Goal: Ask a question

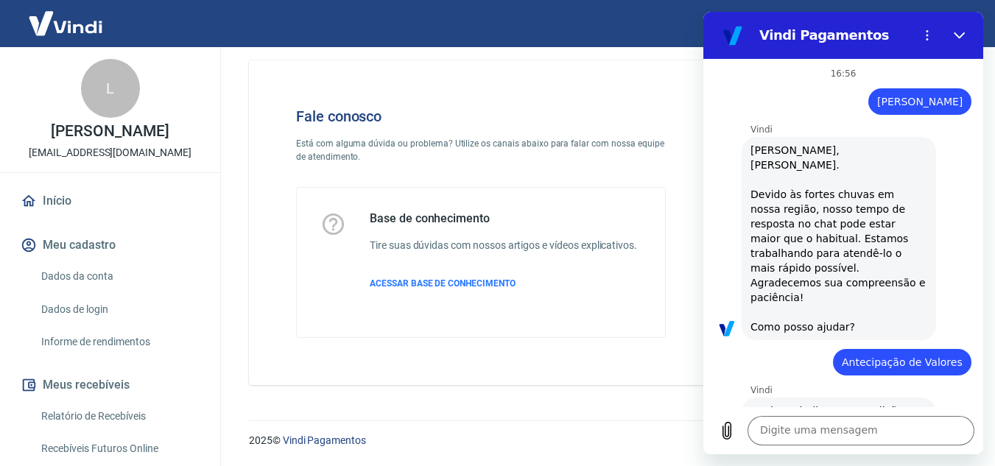
scroll to position [548, 0]
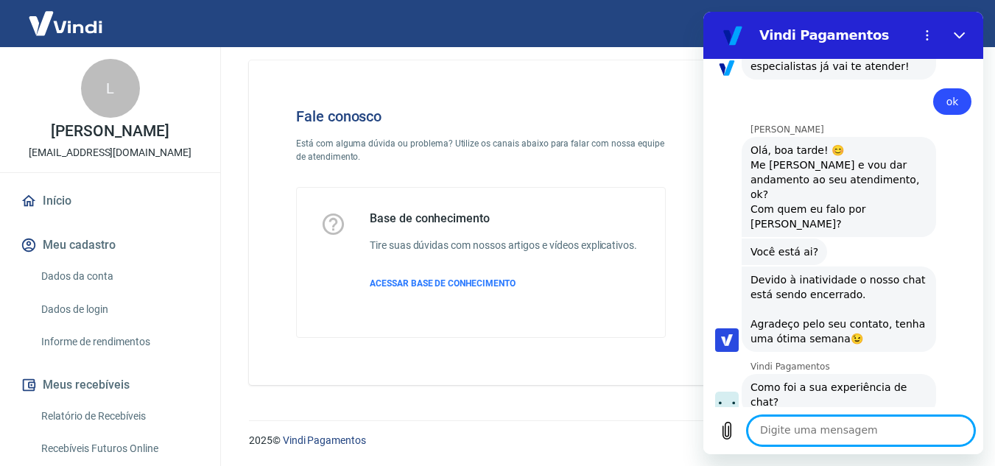
click at [796, 431] on textarea at bounding box center [861, 430] width 227 height 29
type textarea "opa"
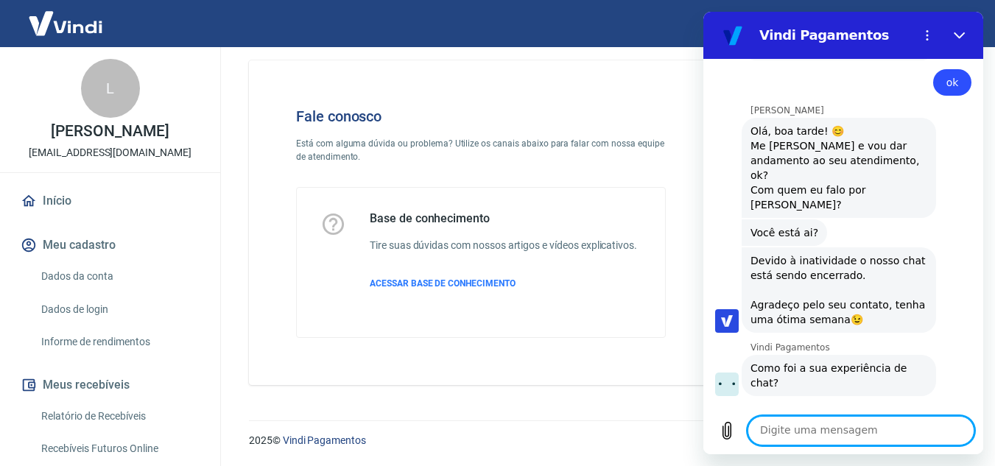
scroll to position [570, 0]
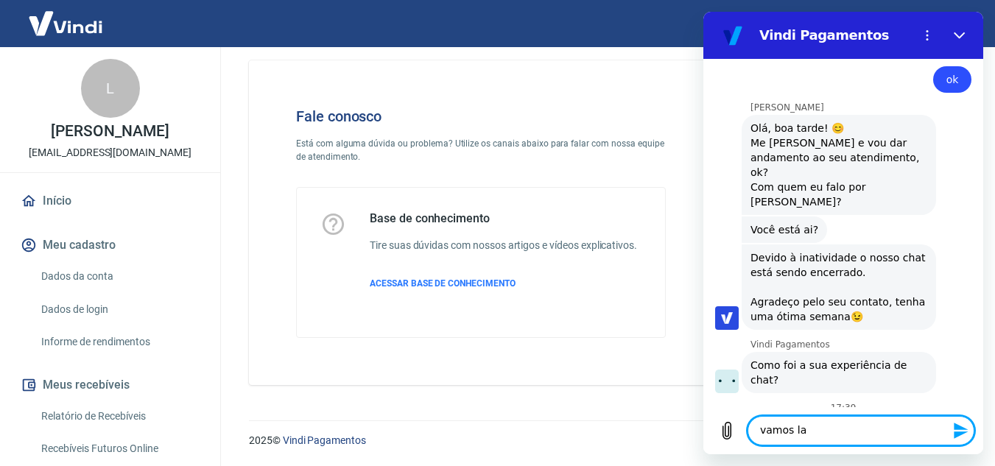
type textarea "vamos la"
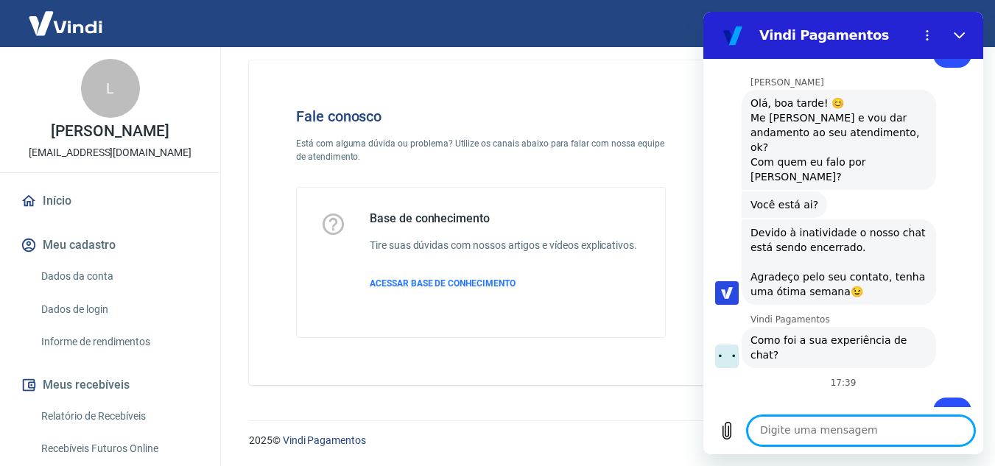
scroll to position [598, 0]
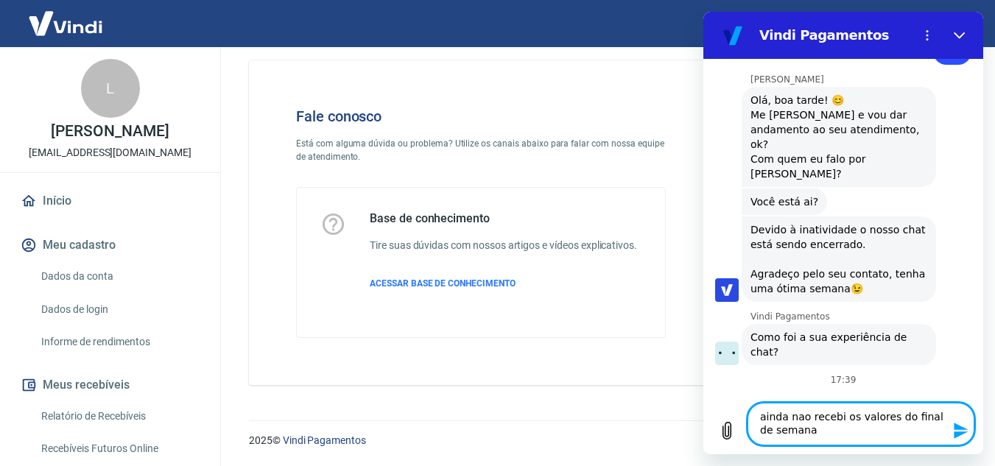
type textarea "ainda nao recebi os valores do final de semana"
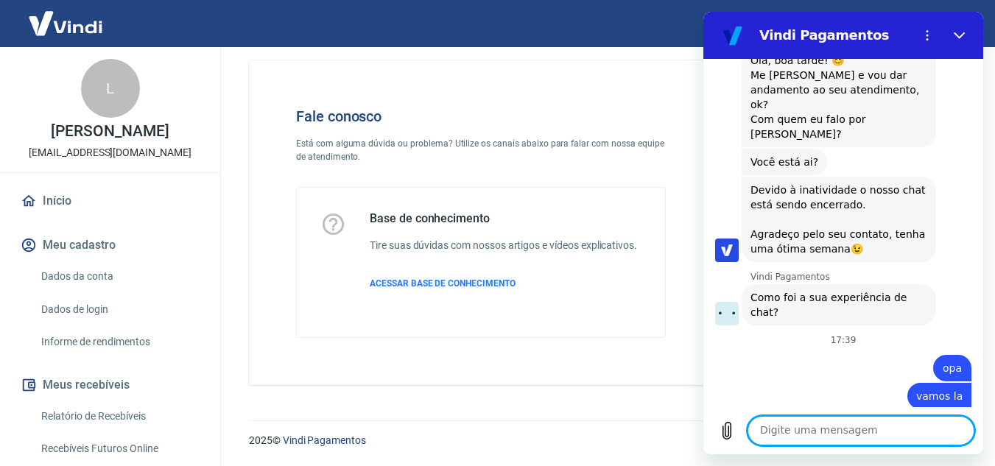
scroll to position [641, 0]
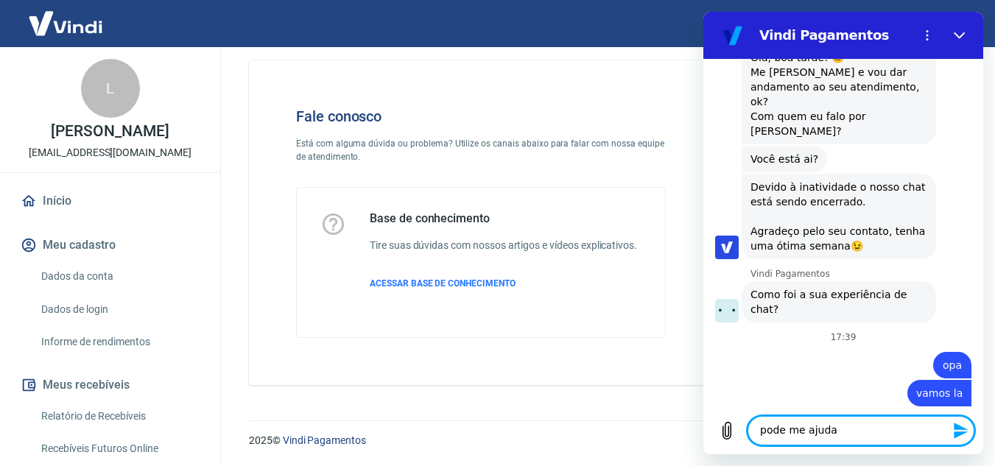
type textarea "pode me ajudar"
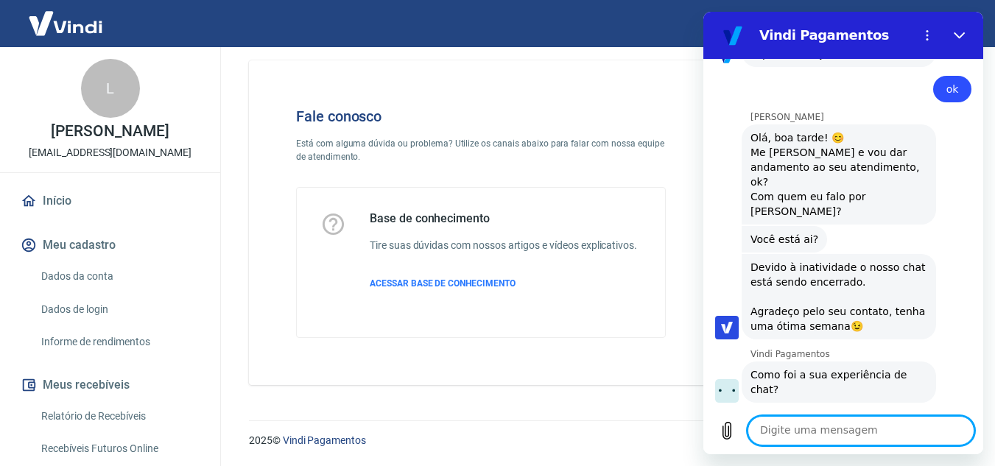
scroll to position [595, 0]
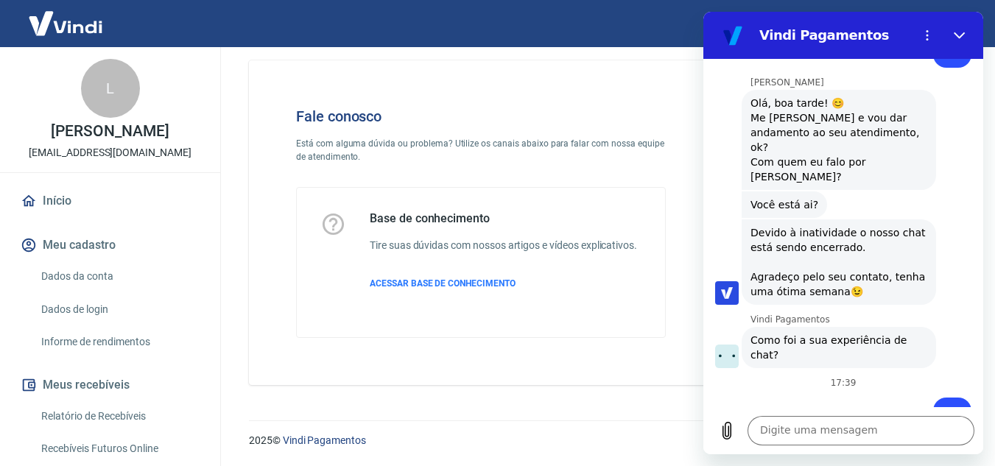
click at [877, 327] on div "Vindi Pagamentos diz: [PERSON_NAME] foi a sua experiência de chat?" at bounding box center [839, 347] width 194 height 41
click at [882, 333] on span "Como foi a sua experiência de chat?" at bounding box center [839, 347] width 177 height 29
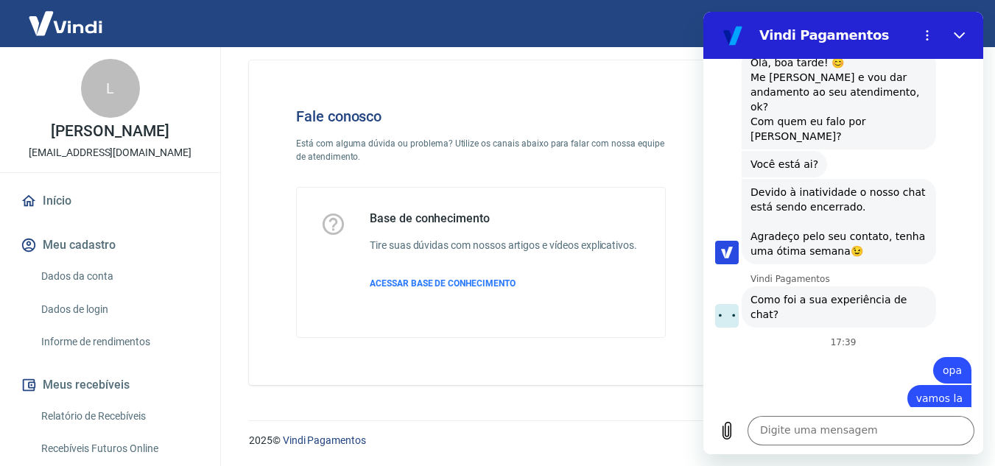
scroll to position [669, 0]
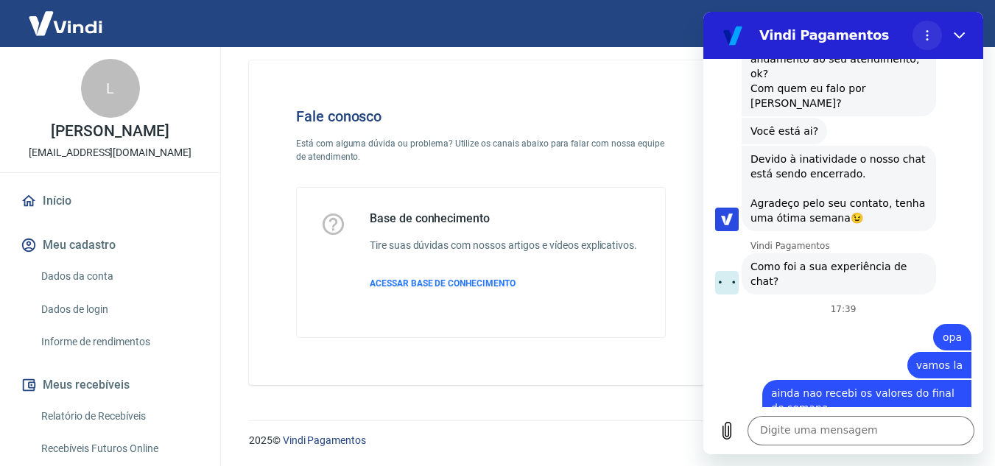
click at [928, 36] on circle "Menu de opções" at bounding box center [928, 36] width 2 height 2
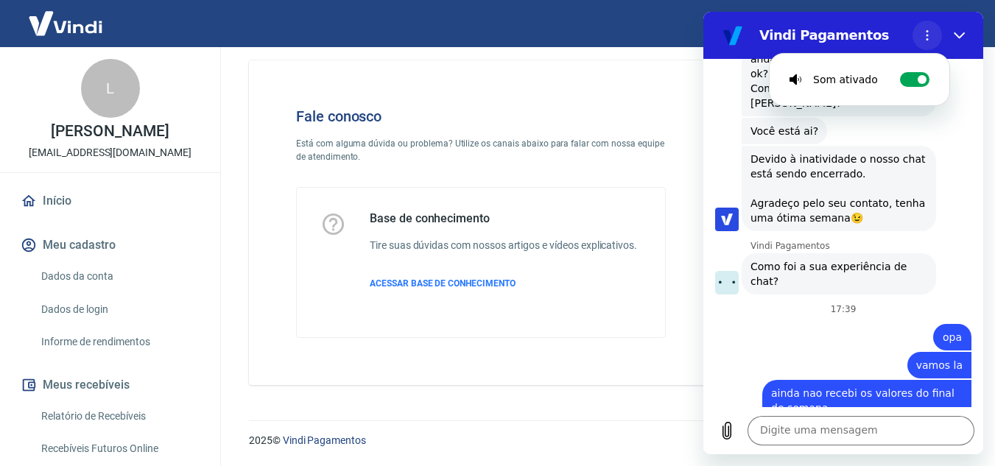
click at [927, 39] on circle "Menu de opções" at bounding box center [928, 39] width 2 height 2
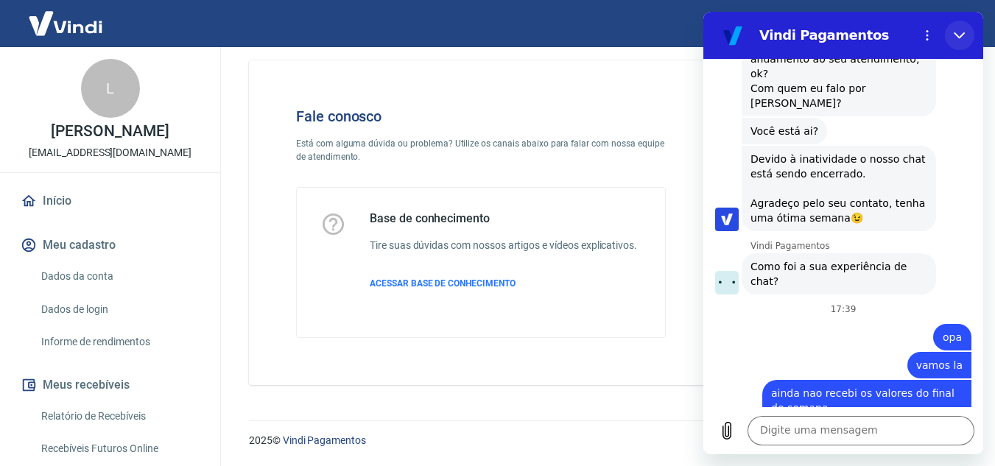
drag, startPoint x: 1662, startPoint y: 52, endPoint x: 958, endPoint y: 41, distance: 703.6
click at [958, 41] on icon "Fechar" at bounding box center [960, 35] width 12 height 12
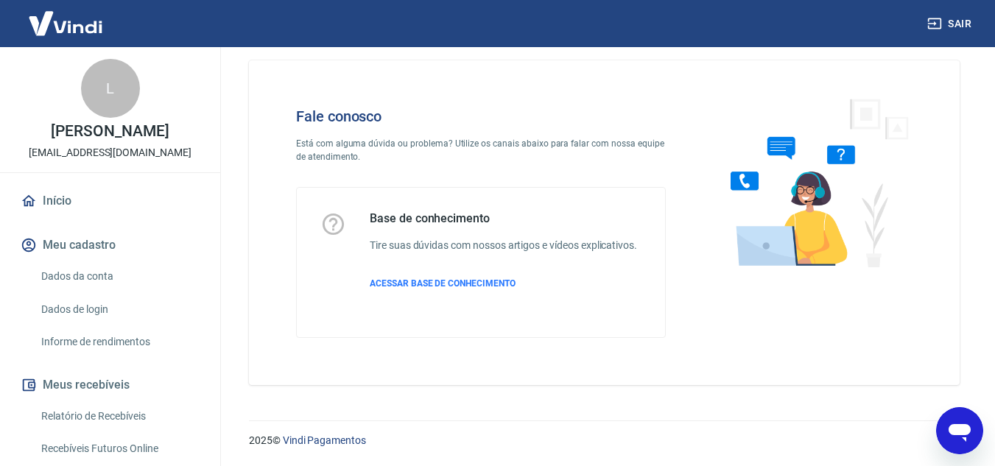
click at [953, 441] on icon "Abrir janela de mensagens" at bounding box center [960, 431] width 27 height 27
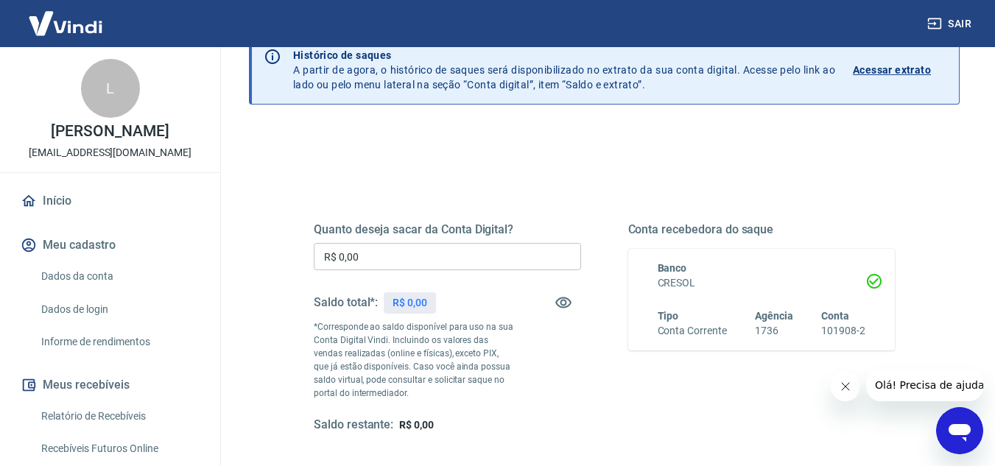
scroll to position [147, 0]
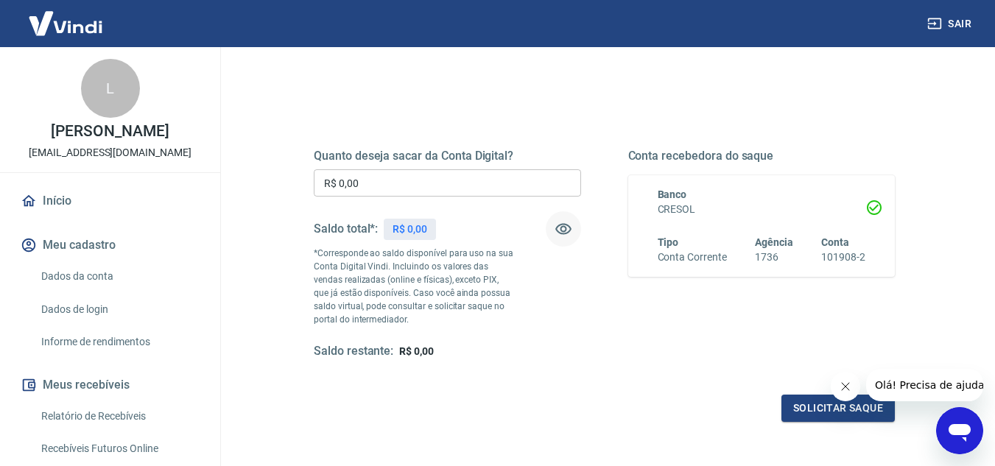
click at [559, 231] on icon "button" at bounding box center [564, 229] width 18 height 18
click at [963, 436] on icon "Abrir janela de mensagens" at bounding box center [960, 431] width 27 height 27
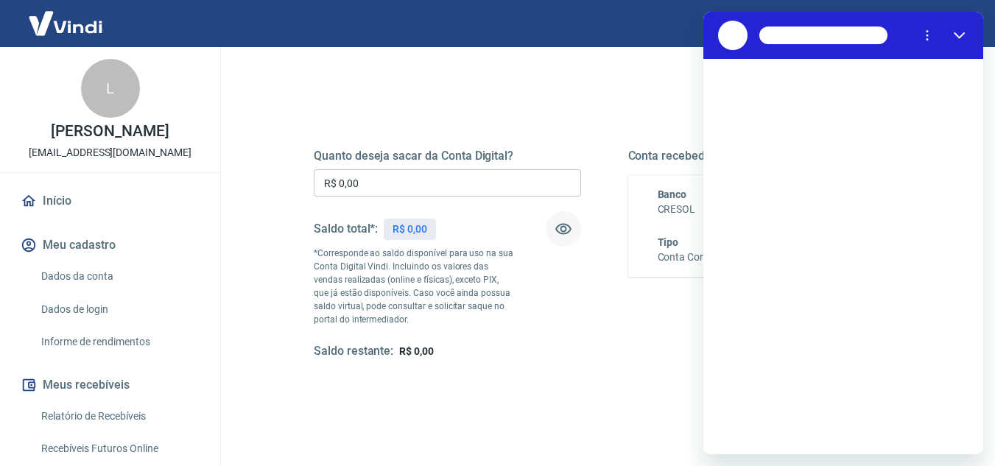
scroll to position [0, 0]
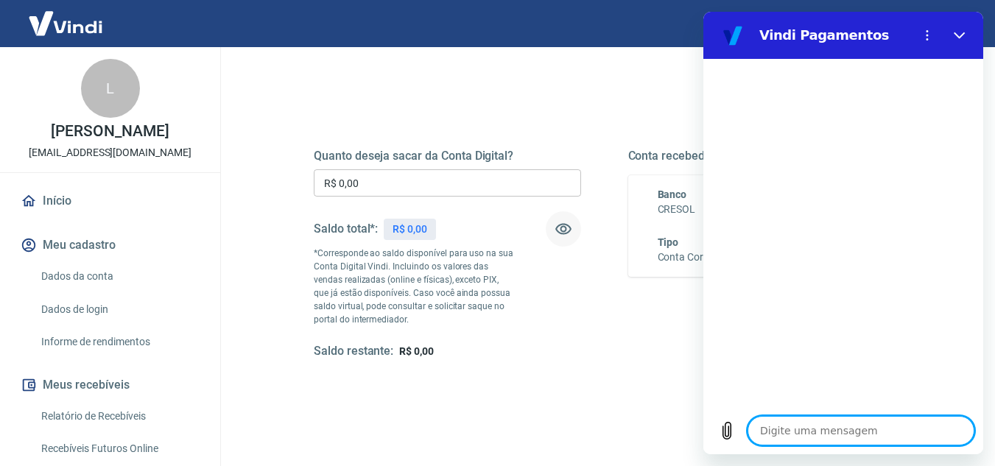
click at [798, 435] on textarea at bounding box center [861, 430] width 227 height 29
type textarea "o"
type textarea "x"
type textarea "op"
type textarea "x"
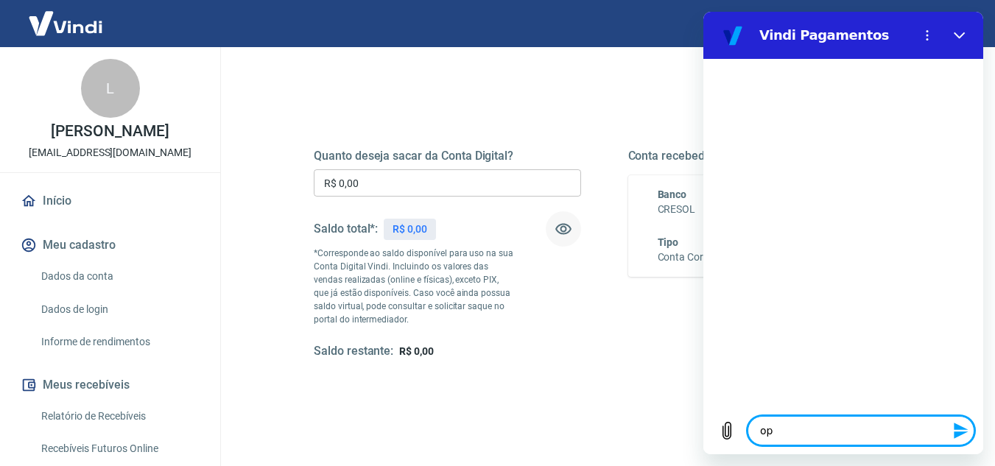
type textarea "opa"
type textarea "x"
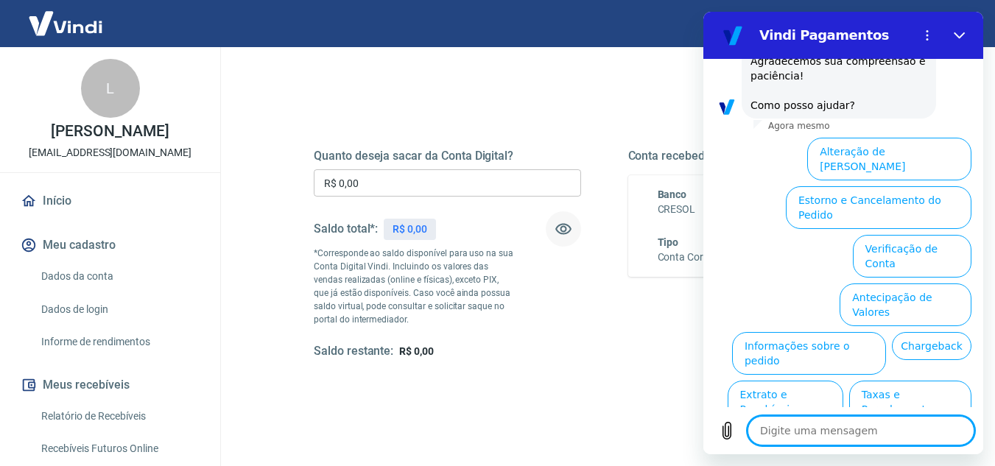
scroll to position [225, 0]
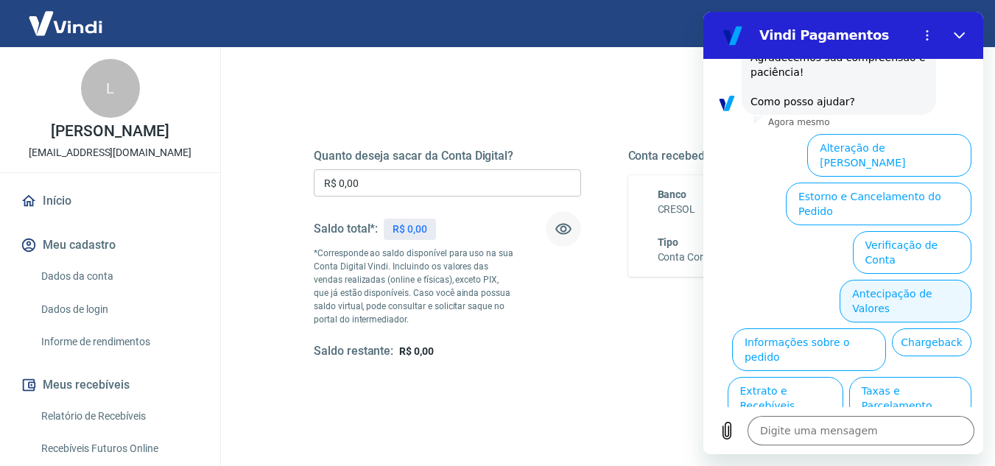
click at [923, 280] on button "Antecipação de Valores" at bounding box center [906, 301] width 132 height 43
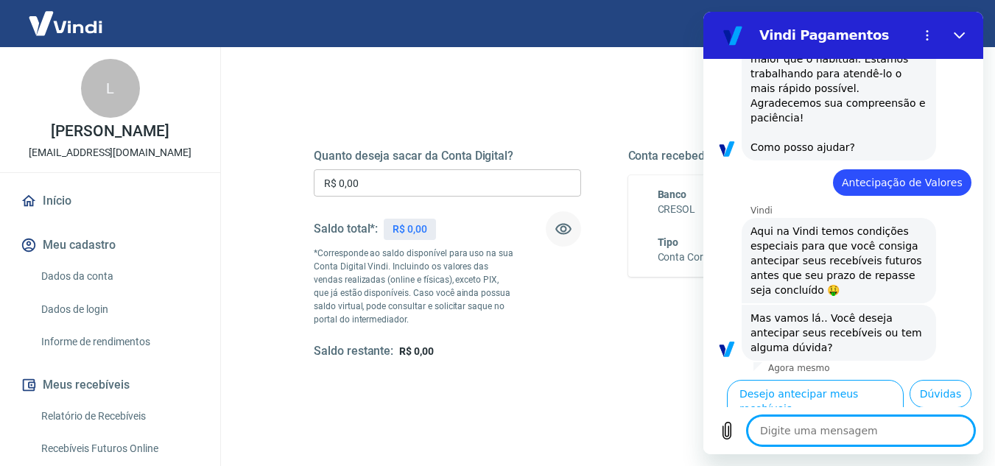
scroll to position [189, 0]
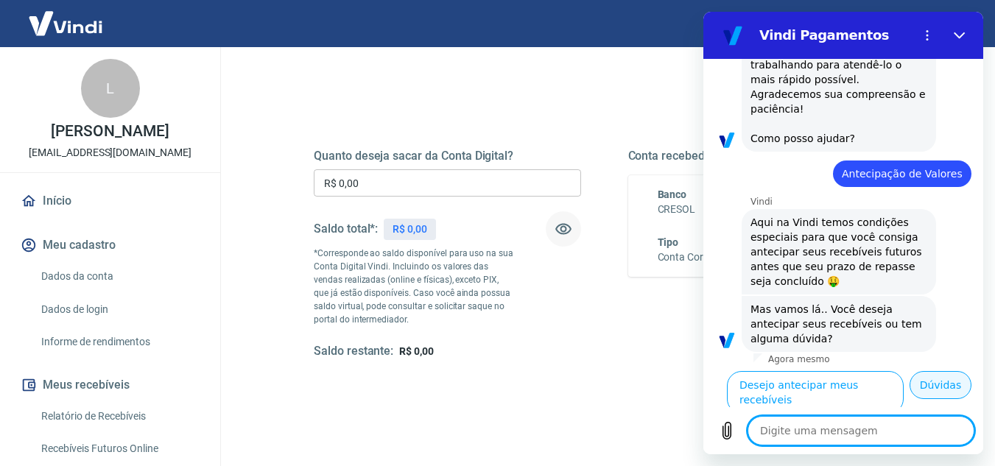
click at [927, 388] on button "Dúvidas" at bounding box center [941, 385] width 62 height 28
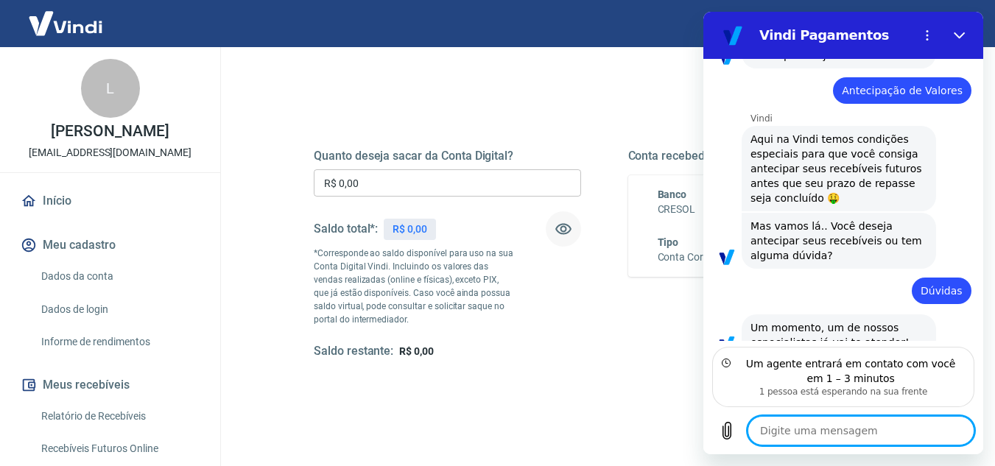
scroll to position [274, 0]
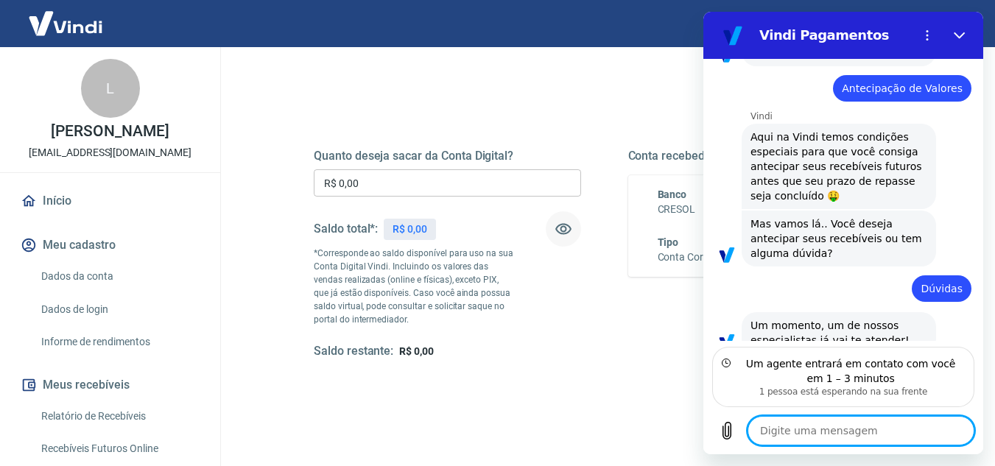
type textarea "x"
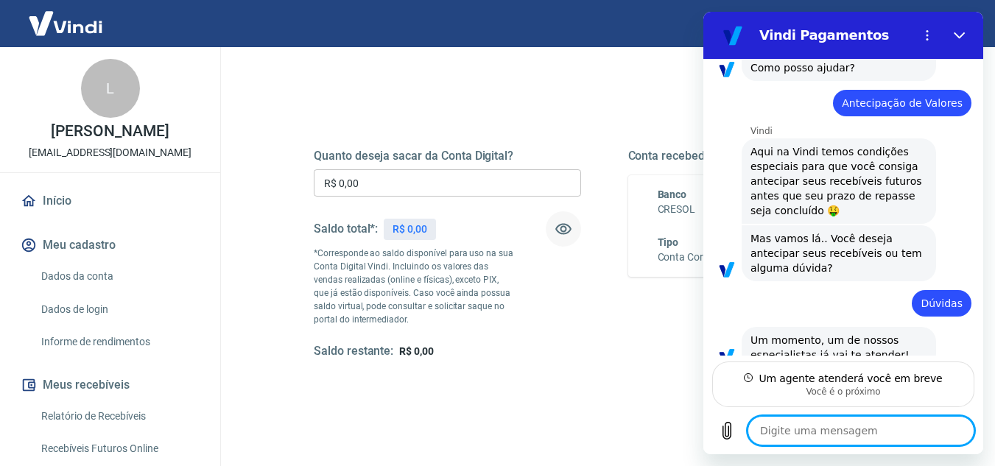
click at [880, 427] on textarea at bounding box center [861, 430] width 227 height 29
type textarea "o"
type textarea "x"
type textarea "oi"
type textarea "x"
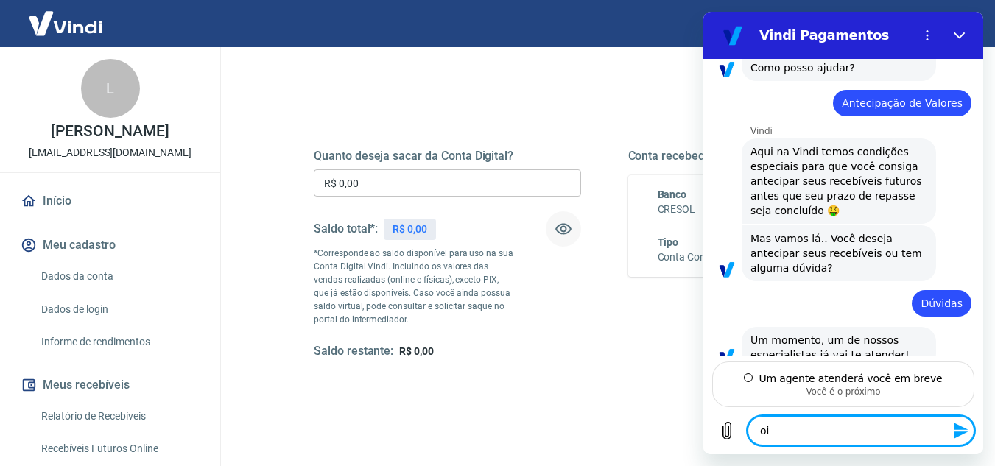
type textarea "oie"
type textarea "x"
type textarea "oie"
type textarea "x"
type textarea "oie"
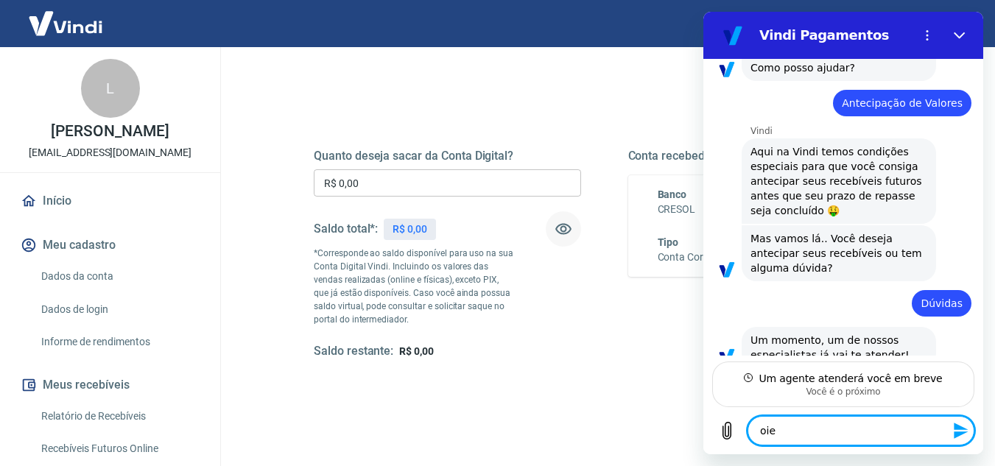
type textarea "x"
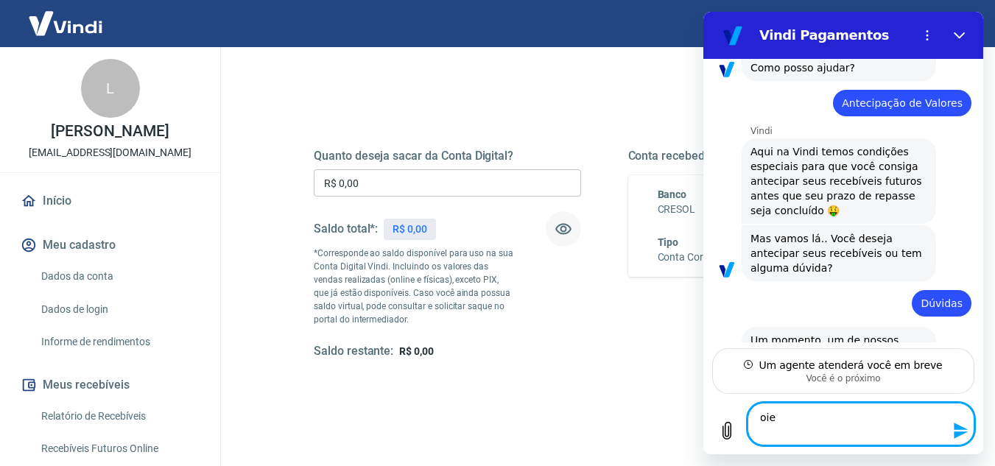
type textarea "oie b"
type textarea "x"
type textarea "oie bo"
type textarea "x"
type textarea "oie boa"
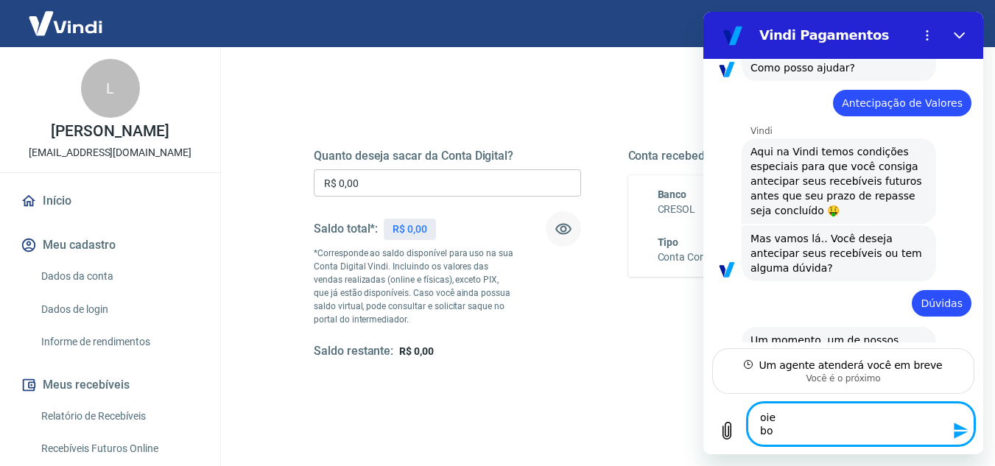
type textarea "x"
type textarea "oie boa"
type textarea "x"
type textarea "oie boa t"
type textarea "x"
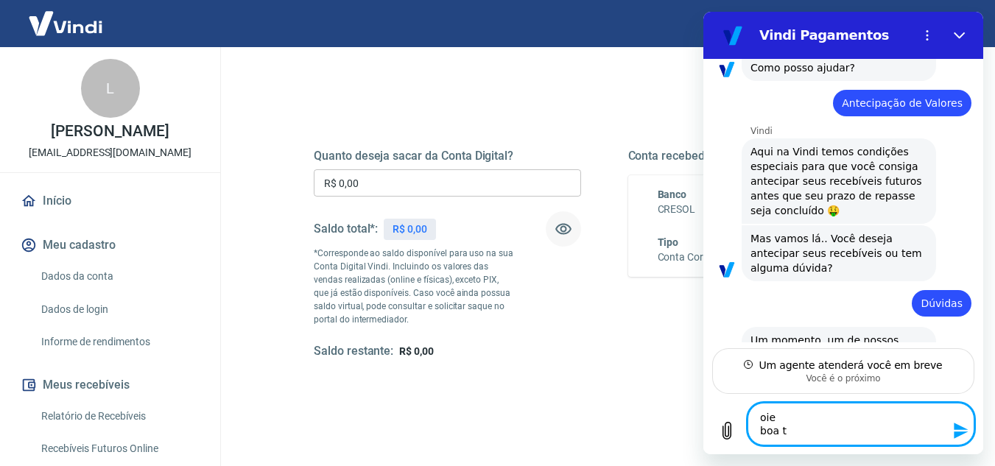
type textarea "oie boa ta"
type textarea "x"
type textarea "oie boa tar"
type textarea "x"
type textarea "oie boa tard"
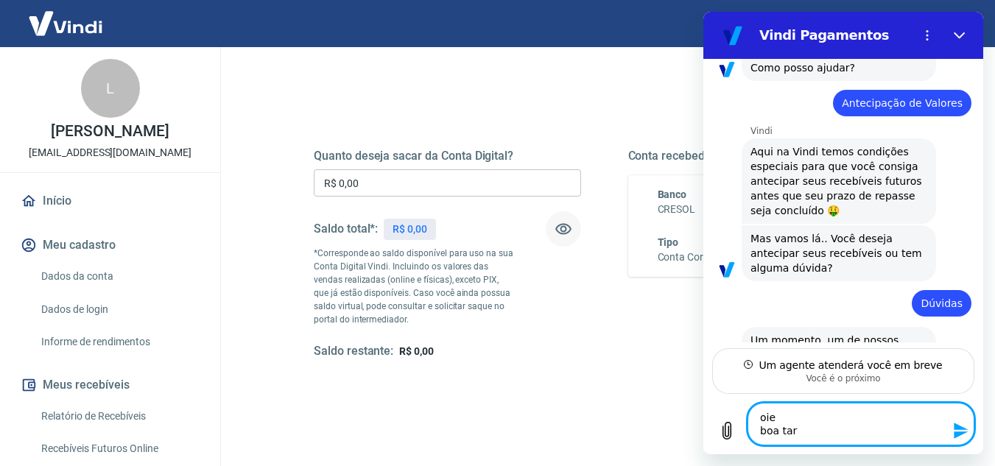
type textarea "x"
type textarea "oie boa tarde"
type textarea "x"
type textarea "oie boa tarde"
type textarea "x"
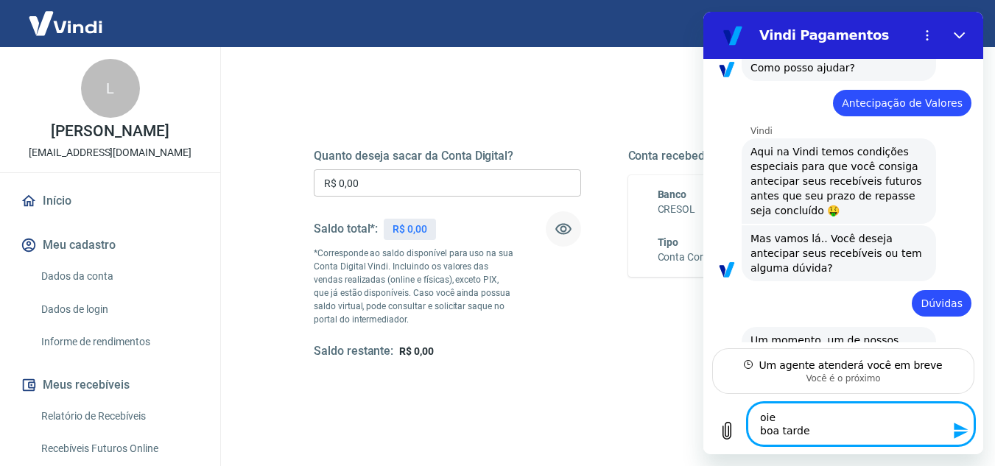
type textarea "oie boa tarde"
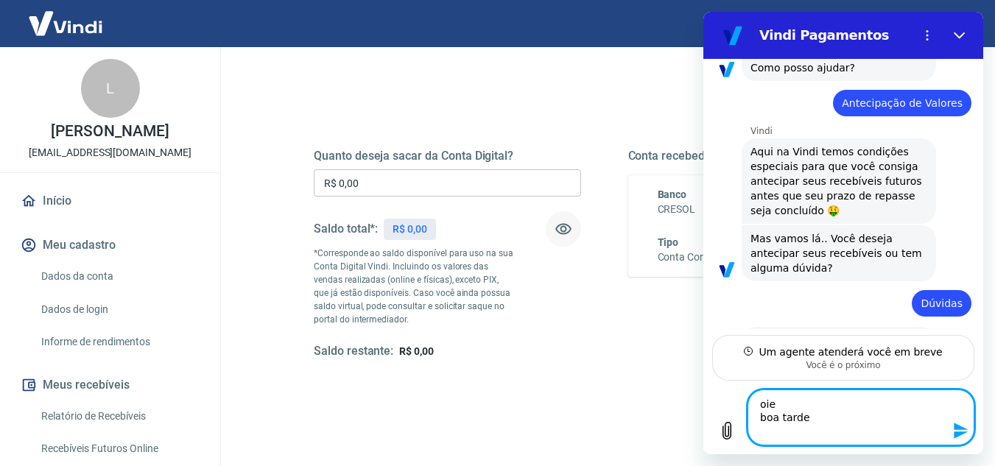
type textarea "x"
type textarea "oie boa tarde a"
type textarea "x"
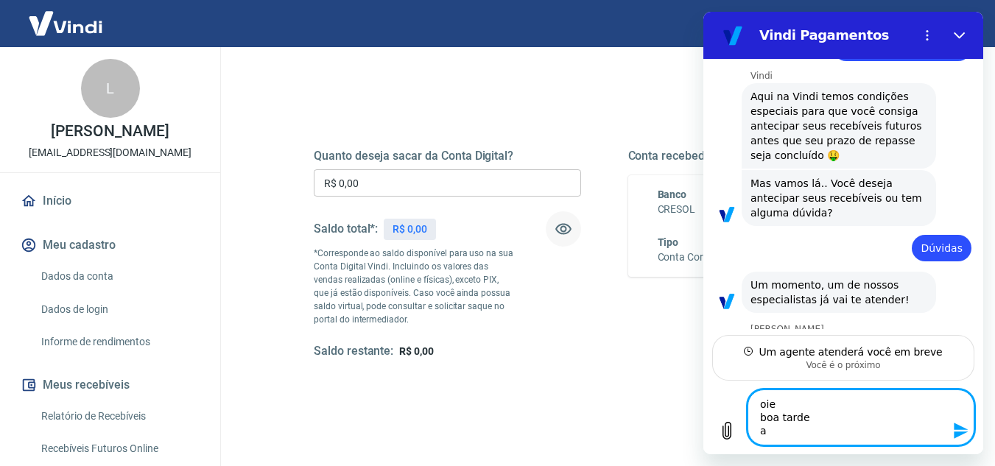
type textarea "oie boa tarde ai"
type textarea "x"
type textarea "oie boa tarde ain"
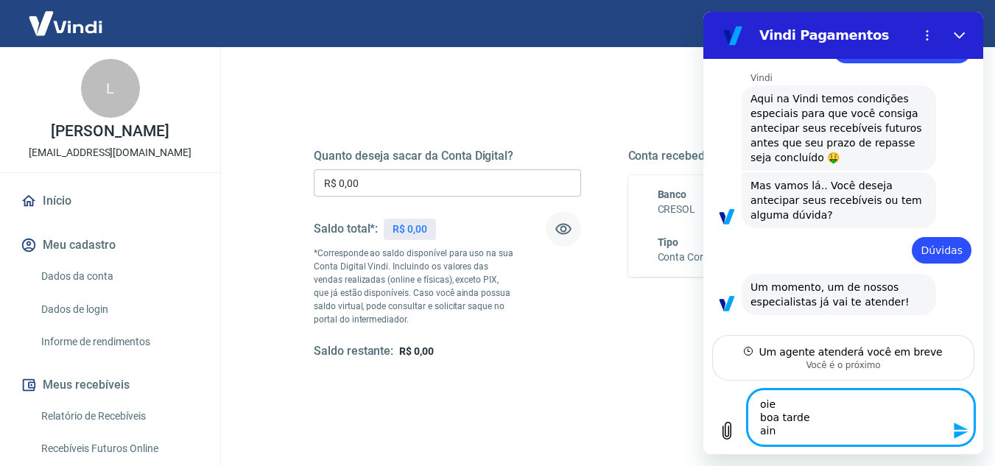
type textarea "x"
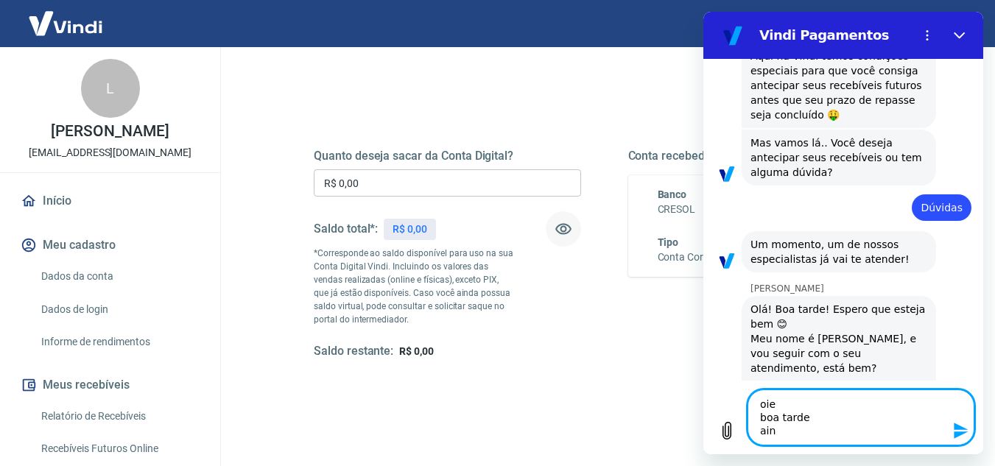
type textarea "oie boa tarde aind"
type textarea "x"
type textarea "oie boa tarde ainda"
type textarea "x"
type textarea "oie boa tarde ainda"
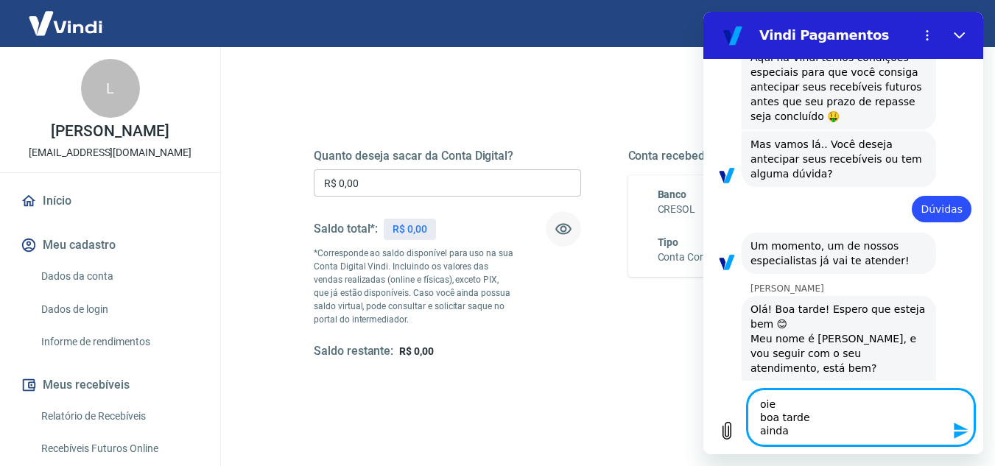
type textarea "x"
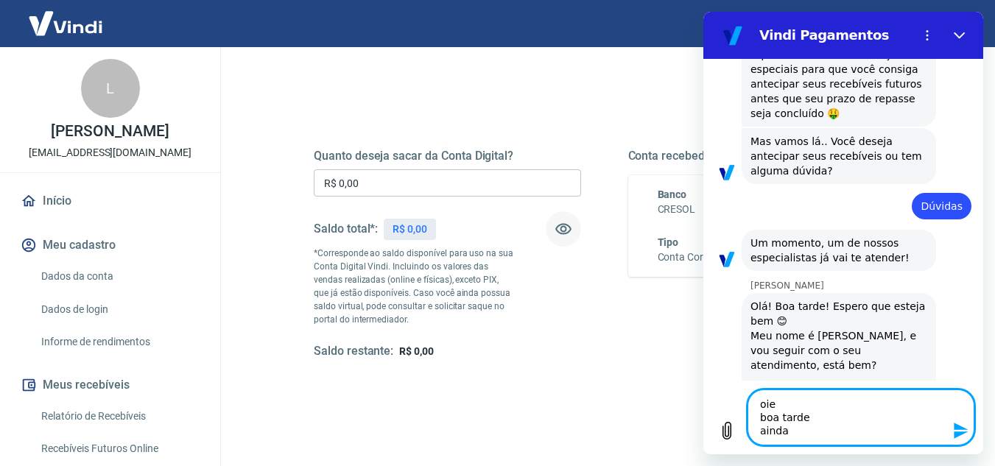
type textarea "oie boa tarde ainda n"
type textarea "x"
type textarea "oie boa tarde ainda na"
type textarea "x"
type textarea "oie boa tarde ainda nao"
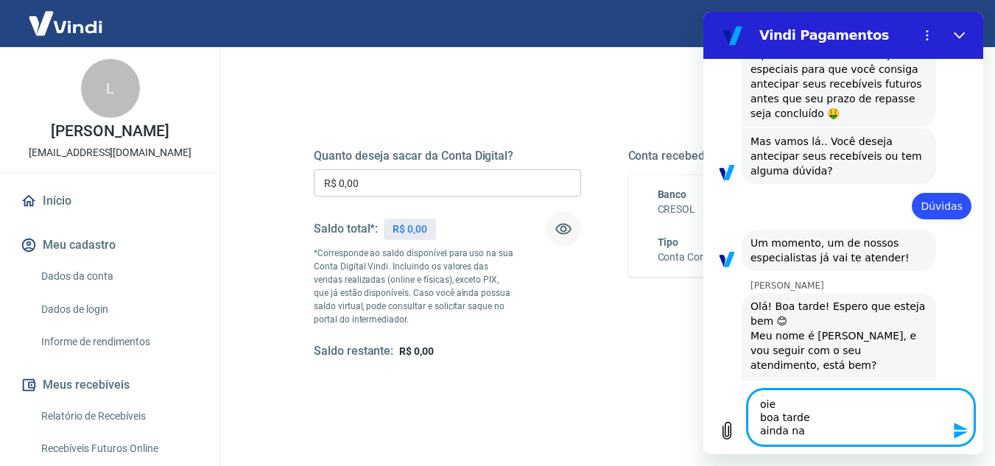
type textarea "x"
type textarea "oie boa tarde ainda nao"
type textarea "x"
type textarea "oie boa tarde ainda nao r"
type textarea "x"
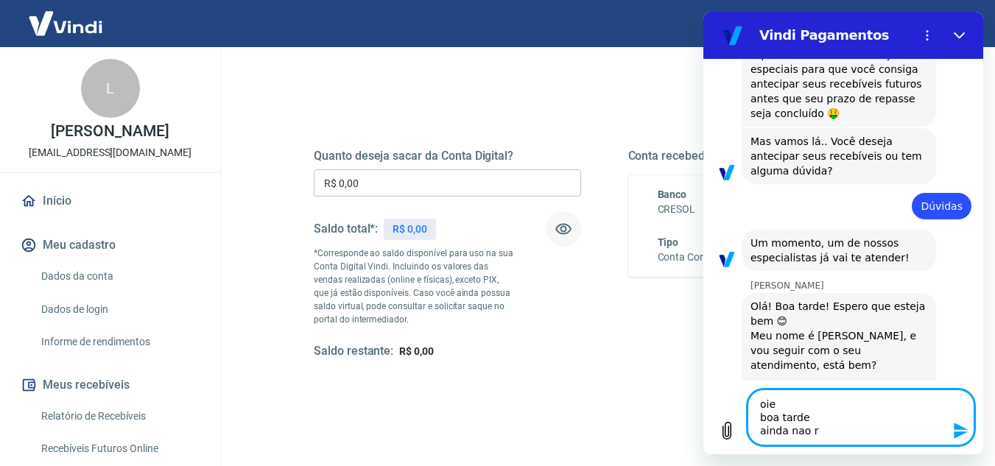
type textarea "oie boa tarde ainda nao re"
type textarea "x"
type textarea "oie boa tarde ainda nao rec"
type textarea "x"
type textarea "oie boa tarde ainda nao rece"
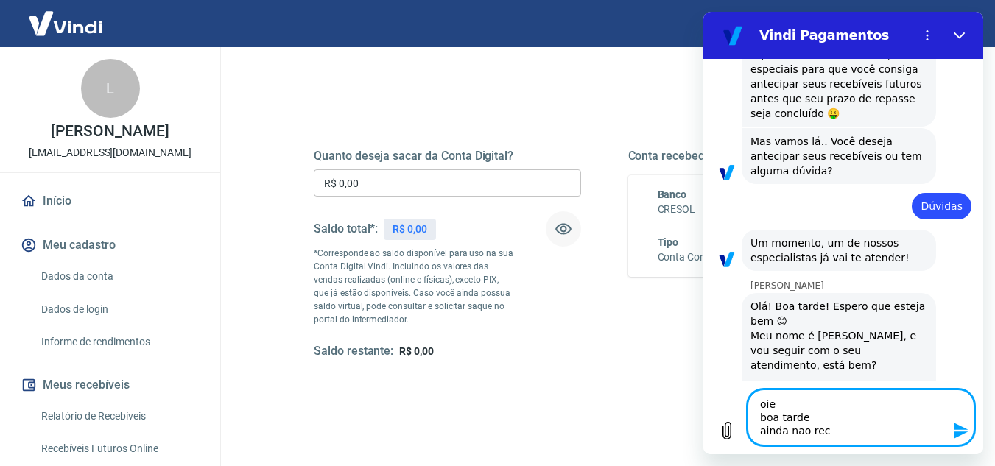
type textarea "x"
type textarea "oie boa tarde ainda nao receb"
type textarea "x"
type textarea "oie boa tarde ainda nao recebi"
type textarea "x"
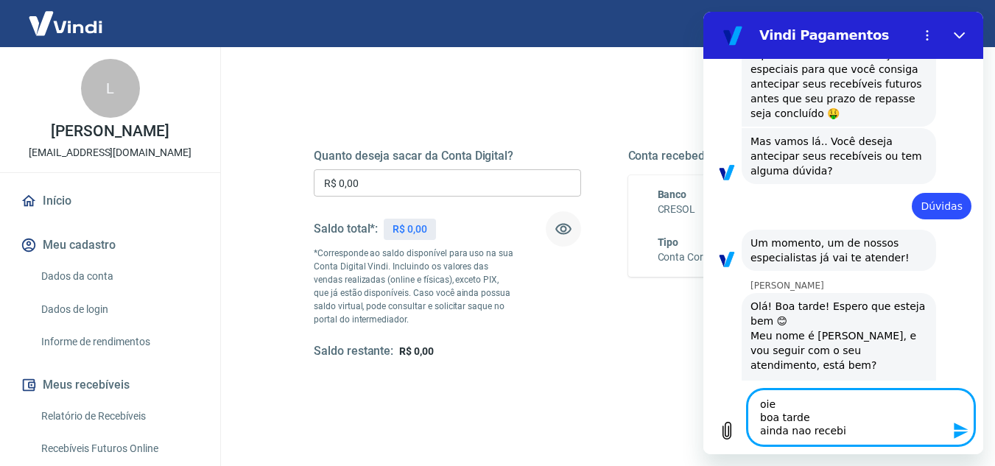
type textarea "oie boa tarde ainda nao recebi"
type textarea "x"
type textarea "oie boa tarde ainda nao recebi o"
type textarea "x"
type textarea "oie boa tarde ainda nao recebi o"
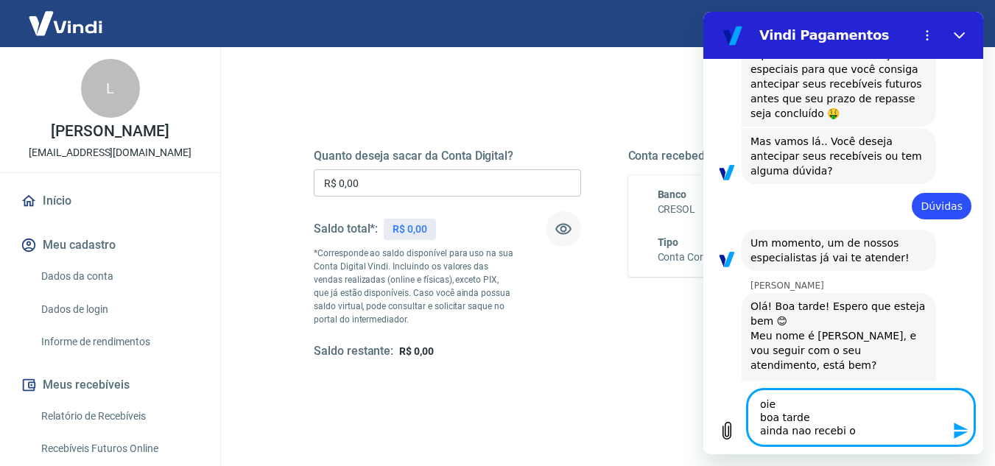
type textarea "x"
type textarea "oie boa tarde ainda nao recebi o r"
type textarea "x"
type textarea "oie boa tarde ainda nao recebi o re"
type textarea "x"
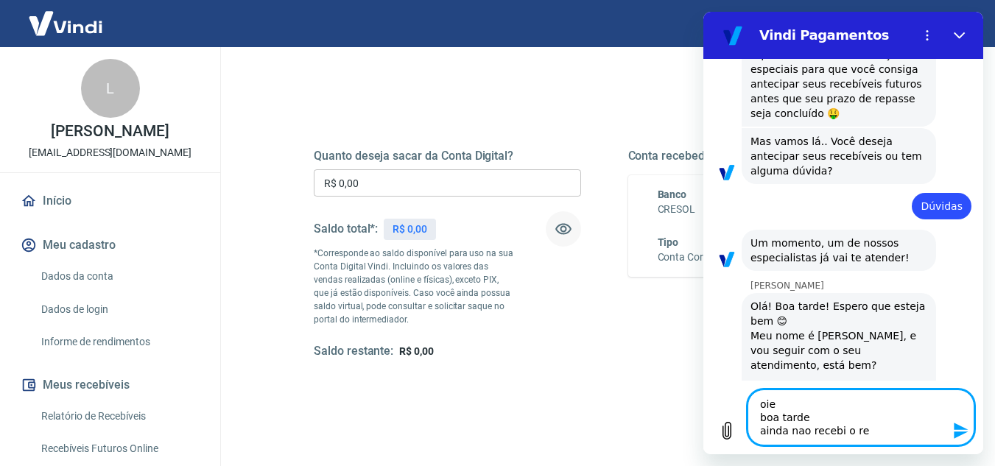
type textarea "oie boa tarde ainda nao recebi o rep"
type textarea "x"
type textarea "oie boa tarde ainda nao recebi o repa"
type textarea "x"
type textarea "oie boa tarde ainda nao recebi o repas"
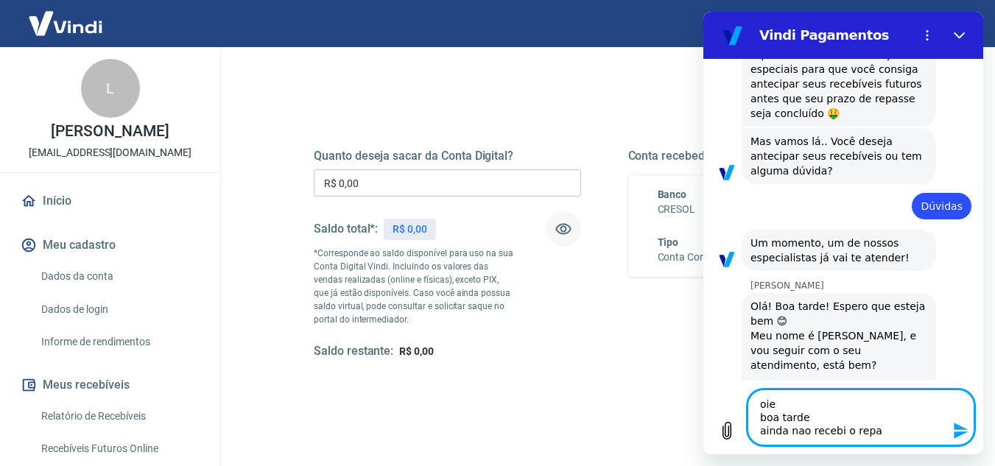
type textarea "x"
type textarea "oie boa tarde ainda nao recebi o repass"
type textarea "x"
type textarea "oie boa tarde ainda nao recebi o repasse"
type textarea "x"
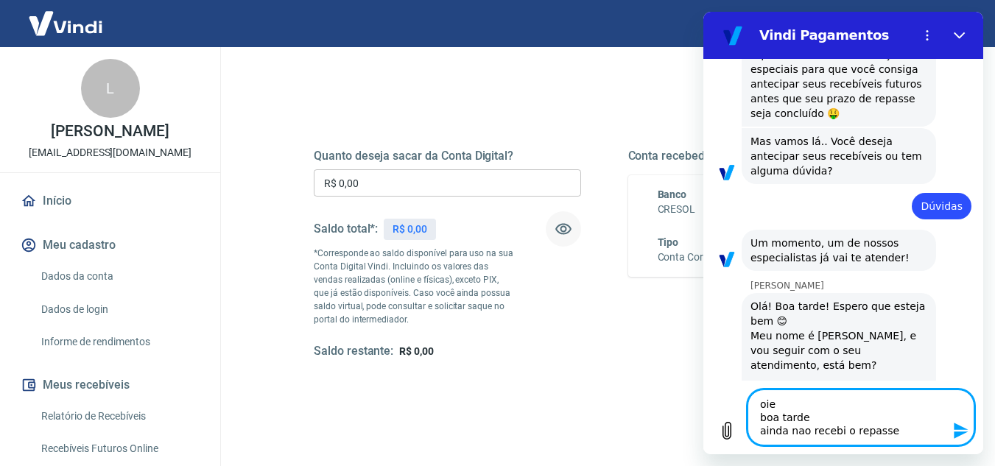
type textarea "oie boa tarde ainda nao recebi o repasse"
type textarea "x"
type textarea "oie boa tarde ainda nao recebi o repasse d"
type textarea "x"
type textarea "oie boa tarde ainda nao recebi o repasse do"
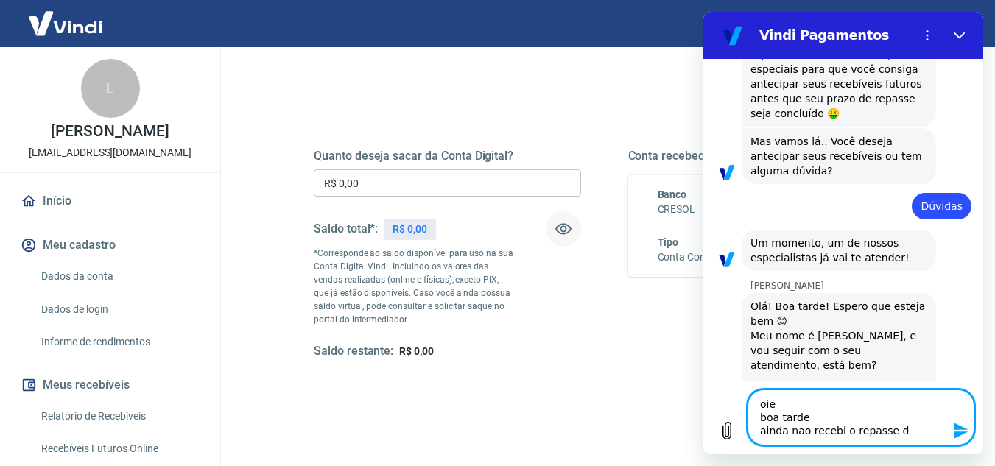
type textarea "x"
type textarea "oie boa tarde ainda nao recebi o repasse do"
type textarea "x"
type textarea "oie boa tarde ainda nao recebi o repasse do f"
type textarea "x"
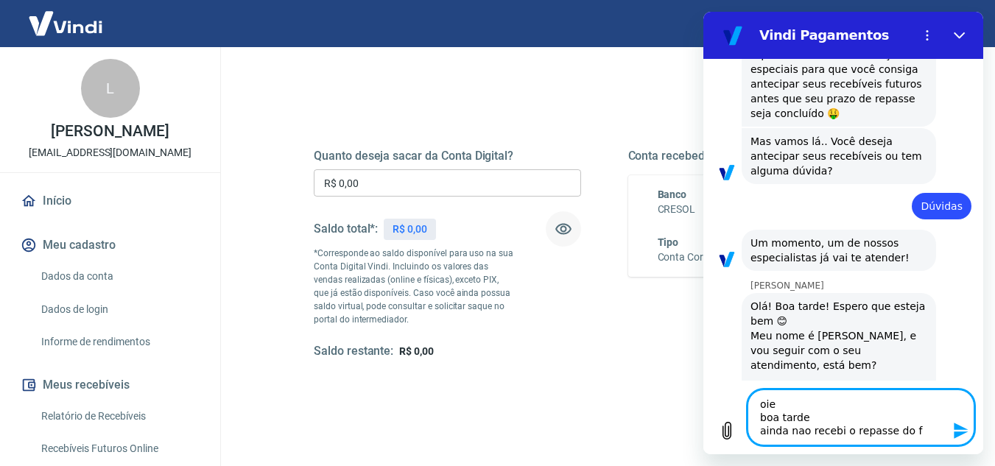
type textarea "oie boa tarde ainda nao recebi o repasse do fi"
type textarea "x"
type textarea "oie boa tarde ainda nao recebi o repasse do fin"
type textarea "x"
type textarea "oie boa tarde ainda nao recebi o repasse do fina"
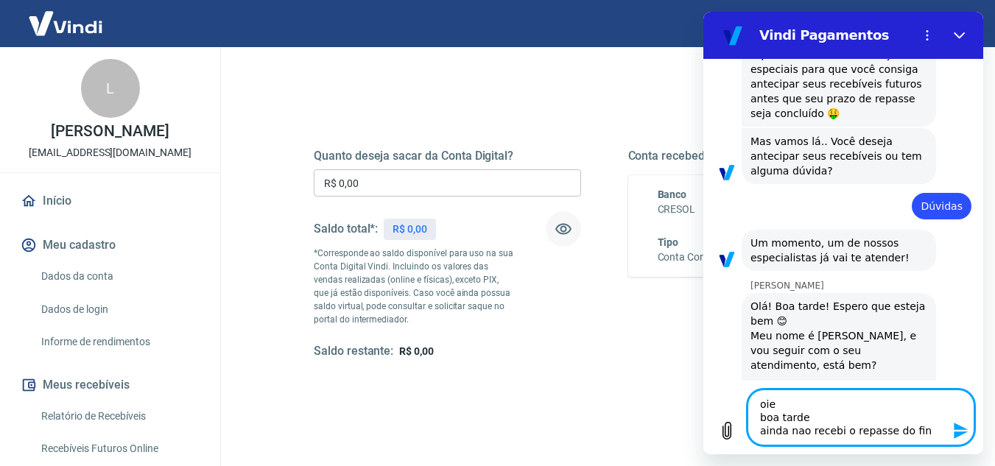
type textarea "x"
type textarea "oie boa tarde ainda nao recebi o repasse do final"
type textarea "x"
type textarea "oie boa tarde ainda nao recebi o repasse do final"
type textarea "x"
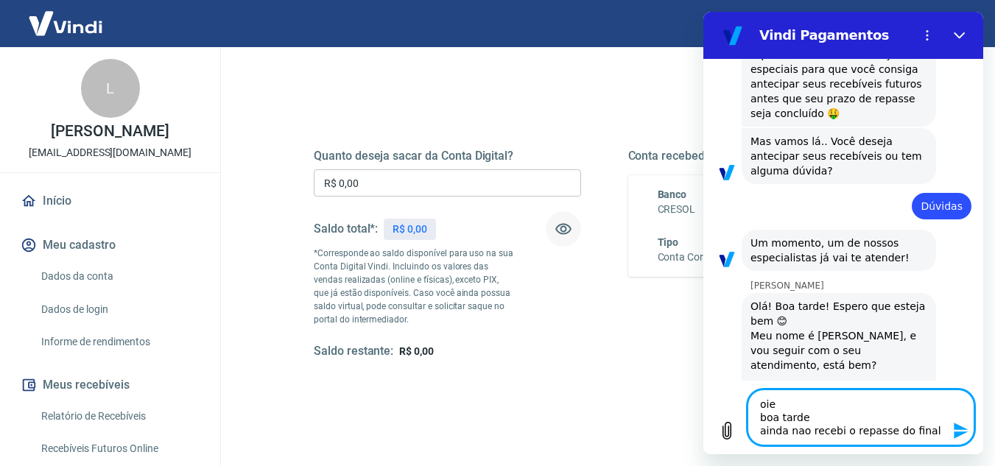
type textarea "oie boa tarde ainda nao recebi o repasse do final d"
type textarea "x"
type textarea "oie boa tarde ainda nao recebi o repasse do final de"
type textarea "x"
type textarea "oie boa tarde ainda nao recebi o repasse do final de"
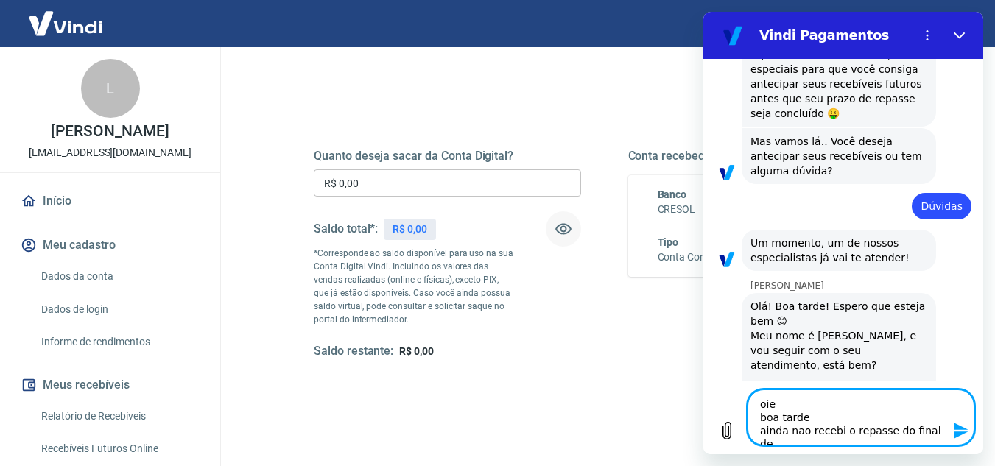
type textarea "x"
type textarea "oie boa tarde ainda nao recebi o repasse do final de s"
type textarea "x"
type textarea "oie boa tarde ainda nao recebi o repasse do final de se"
type textarea "x"
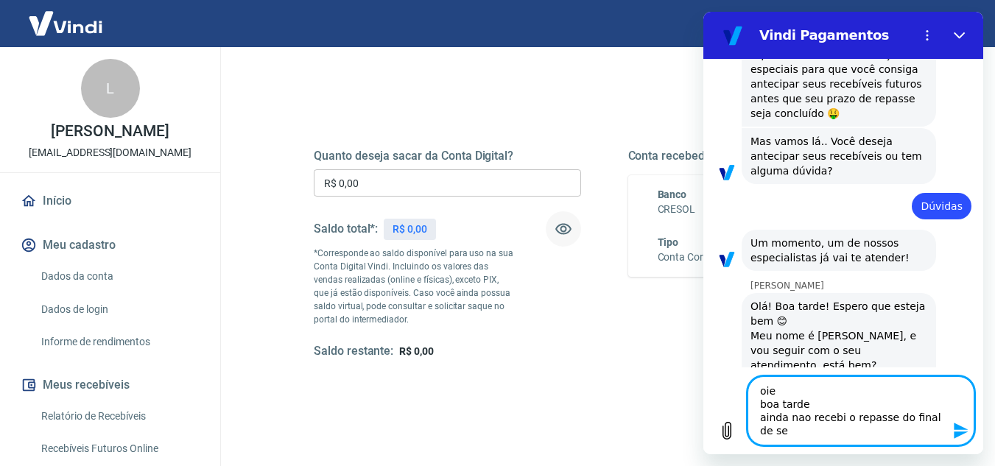
type textarea "oie boa tarde ainda nao recebi o repasse do final de sem"
type textarea "x"
type textarea "oie boa tarde ainda nao recebi o repasse do final de sema"
type textarea "x"
type textarea "oie boa tarde ainda nao recebi o repasse do final de semaa"
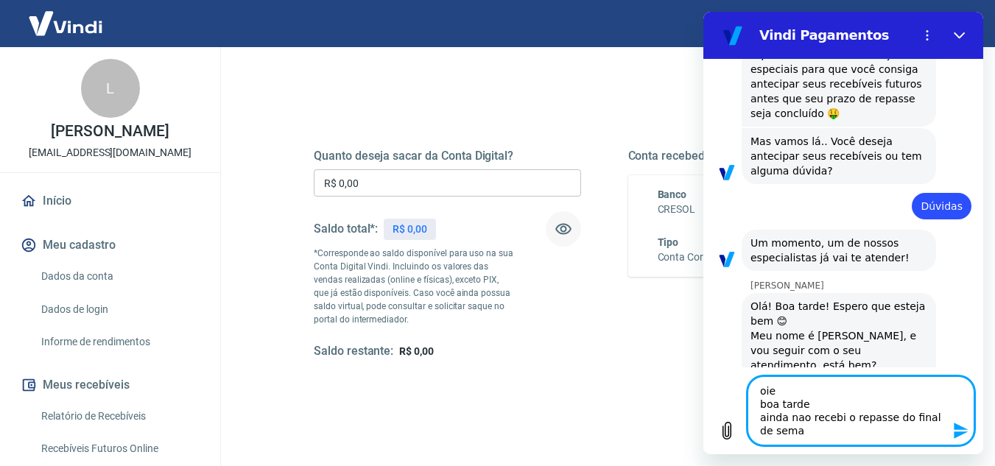
type textarea "x"
type textarea "oie boa tarde ainda nao recebi o repasse do final de semaa"
type textarea "x"
type textarea "oie boa tarde ainda nao recebi o repasse do final de semaa"
type textarea "x"
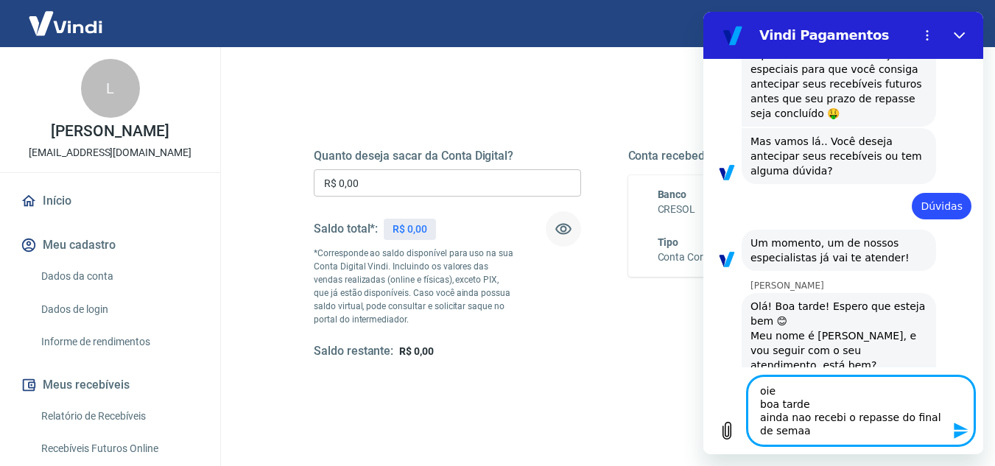
type textarea "oie boa tarde ainda nao recebi o repasse do final de sema"
type textarea "x"
type textarea "oie boa tarde ainda nao recebi o repasse do final de seman"
type textarea "x"
type textarea "oie boa tarde ainda nao recebi o repasse do final de semana"
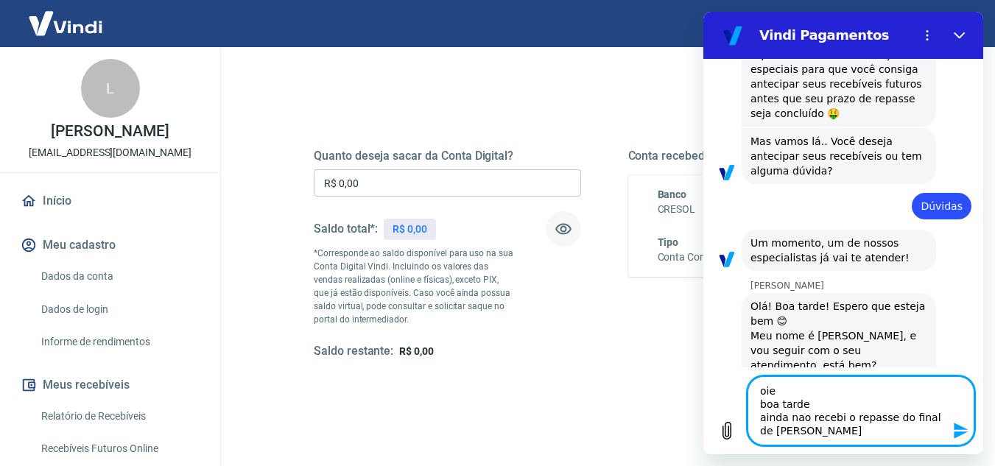
type textarea "x"
type textarea "oie boa tarde ainda nao recebi o repasse do final de semana"
type textarea "x"
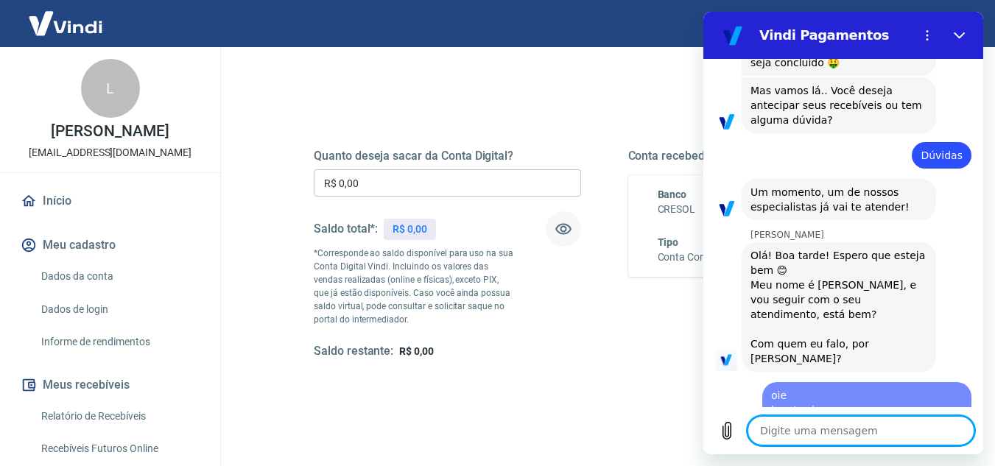
type textarea "x"
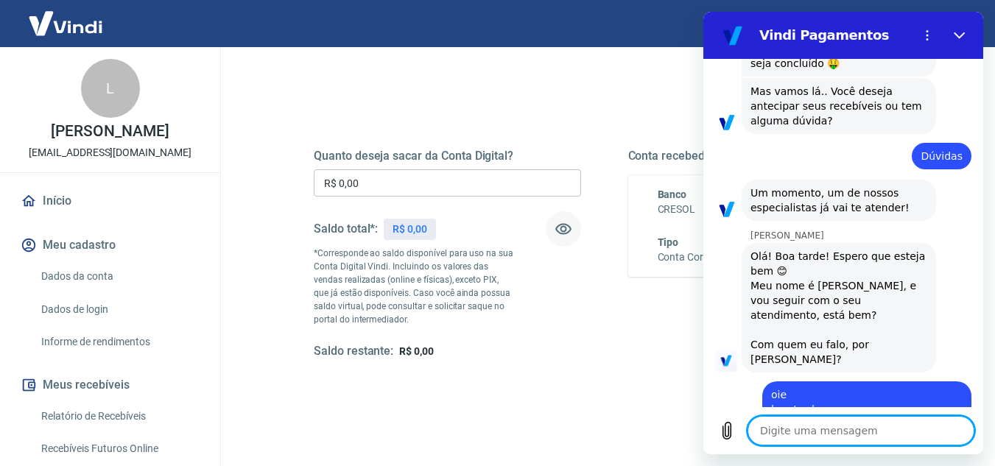
scroll to position [410, 0]
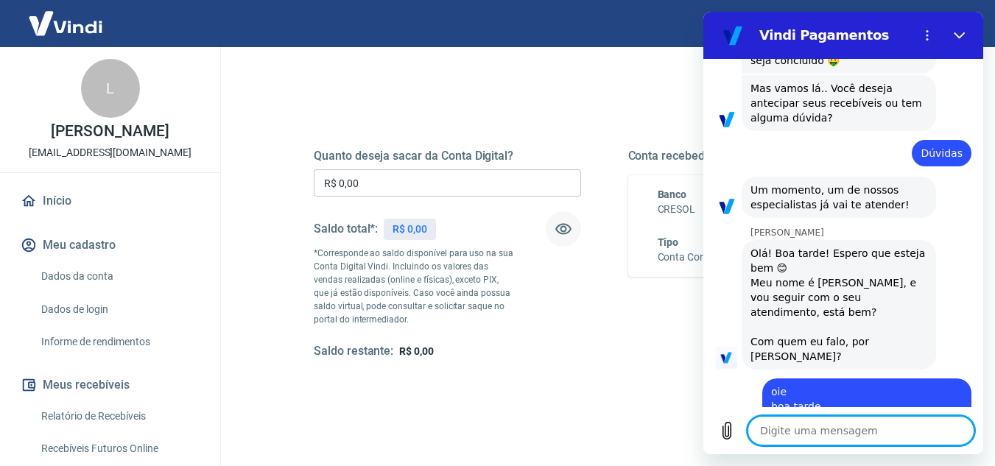
type textarea "l"
type textarea "x"
type textarea "lu"
type textarea "x"
type textarea "luc"
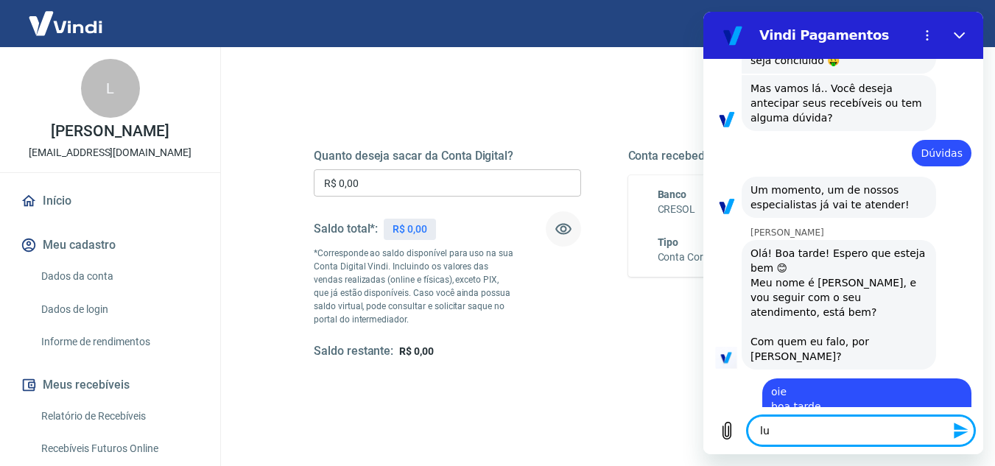
type textarea "x"
type textarea "luca"
type textarea "x"
type textarea "lucas"
type textarea "x"
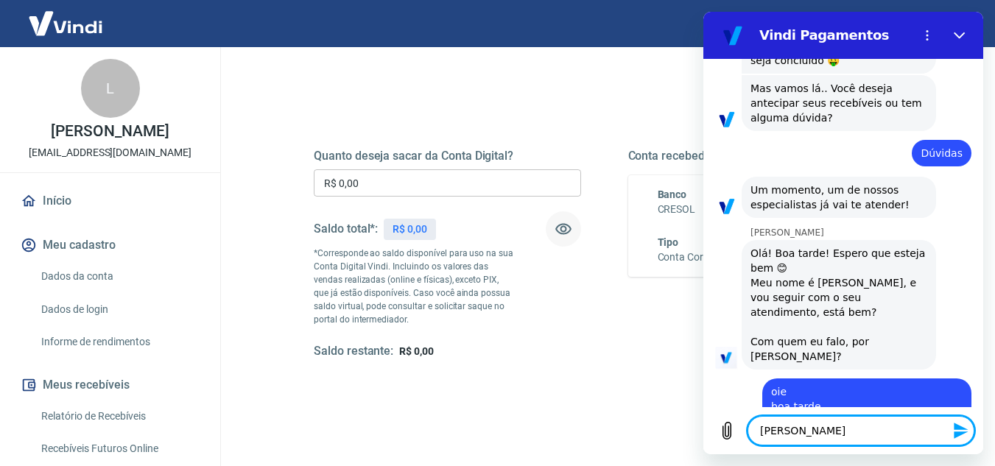
type textarea "lucas"
type textarea "x"
type textarea "lucas m"
type textarea "x"
type textarea "lucas ma"
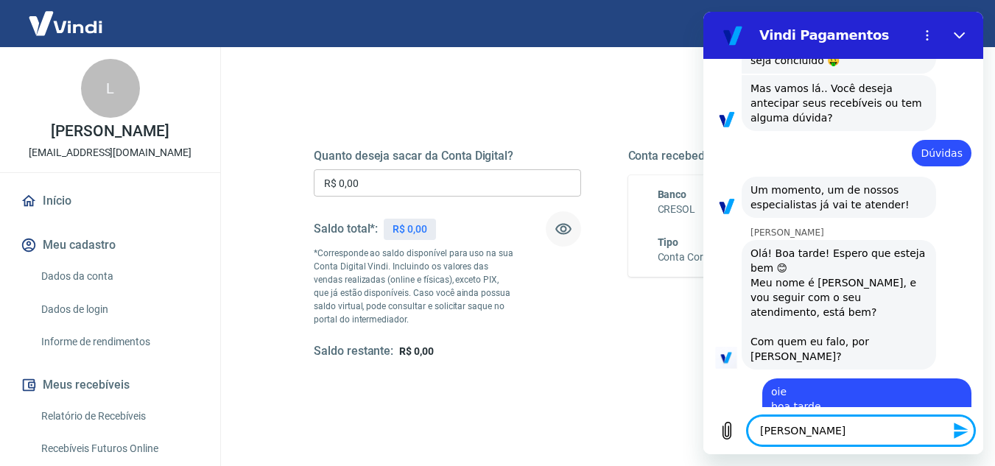
type textarea "x"
type textarea "lucas may"
type textarea "x"
type textarea "lucas maye"
type textarea "x"
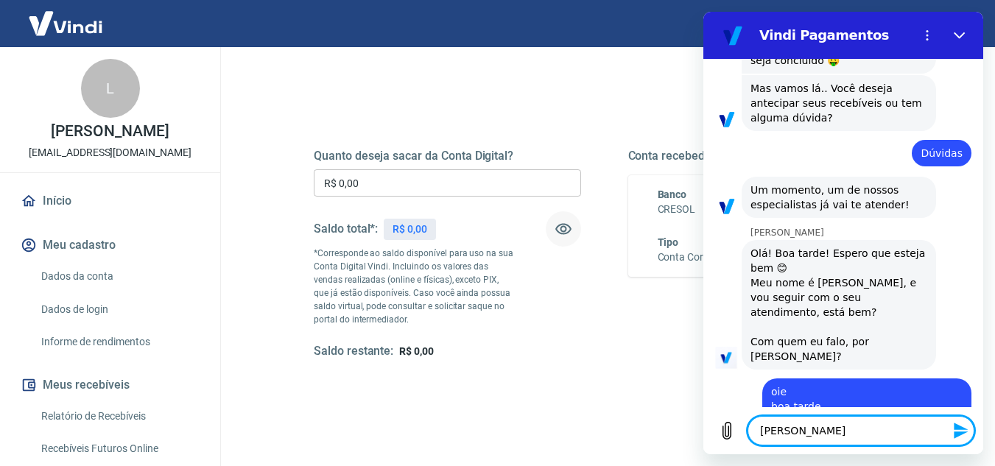
type textarea "lucas mayer"
type textarea "x"
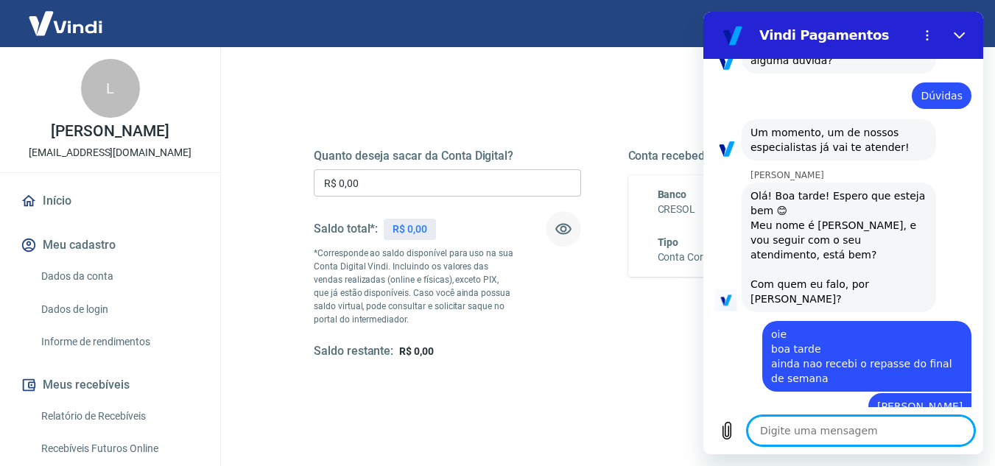
scroll to position [466, 0]
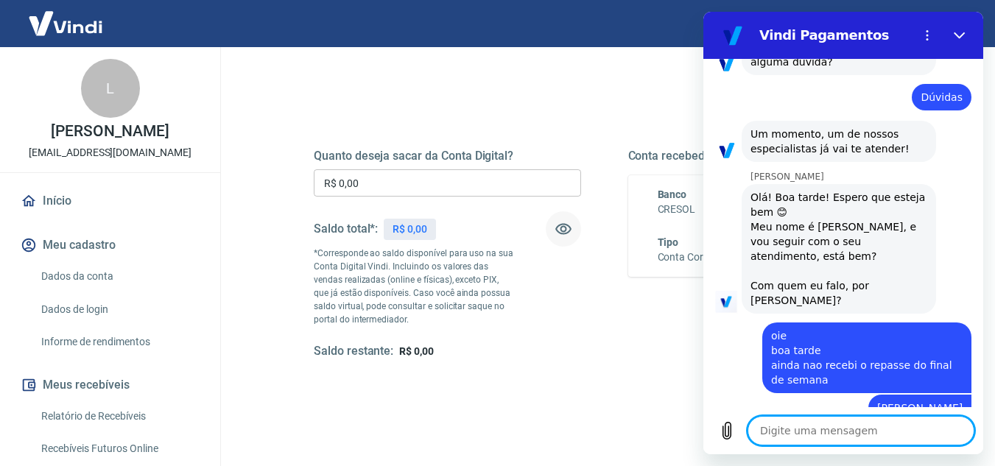
click at [872, 429] on textarea at bounding box center [861, 430] width 227 height 29
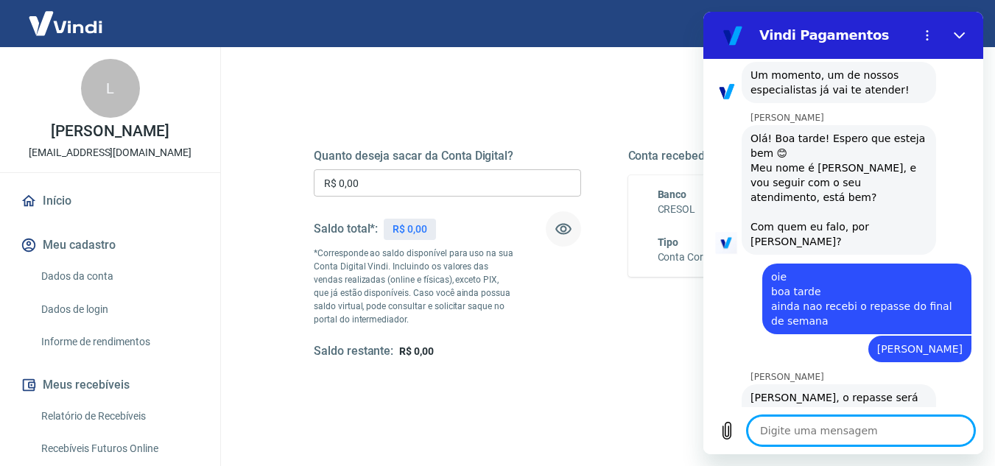
scroll to position [523, 0]
click at [872, 429] on textarea at bounding box center [861, 430] width 227 height 29
type textarea "x"
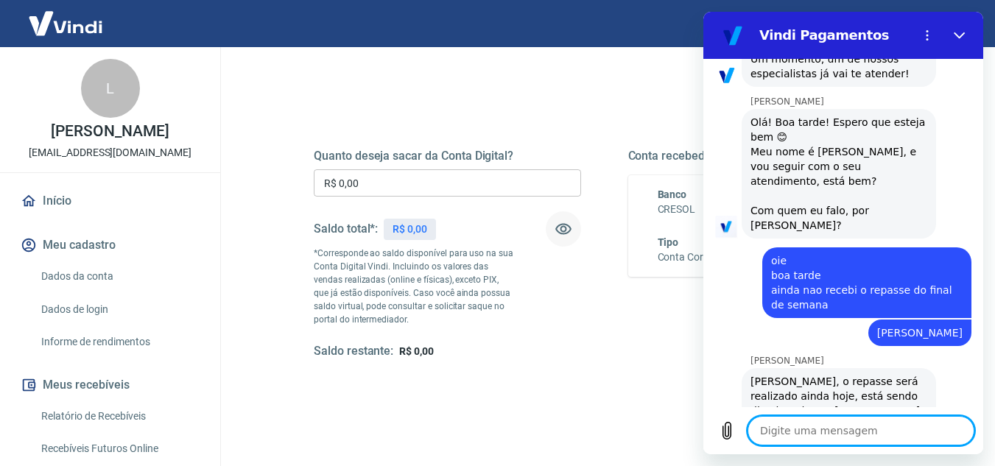
scroll to position [544, 0]
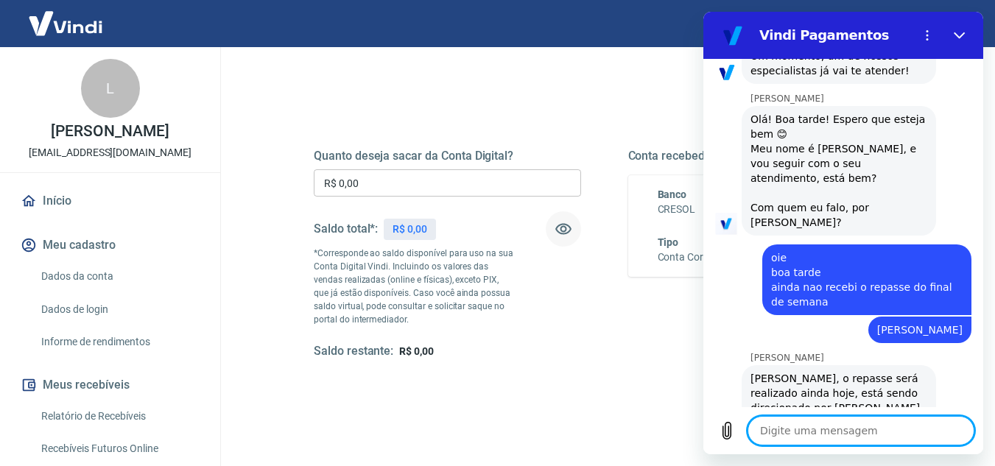
click at [869, 434] on textarea at bounding box center [861, 430] width 227 height 29
type textarea "o"
type textarea "x"
type textarea "ok"
type textarea "x"
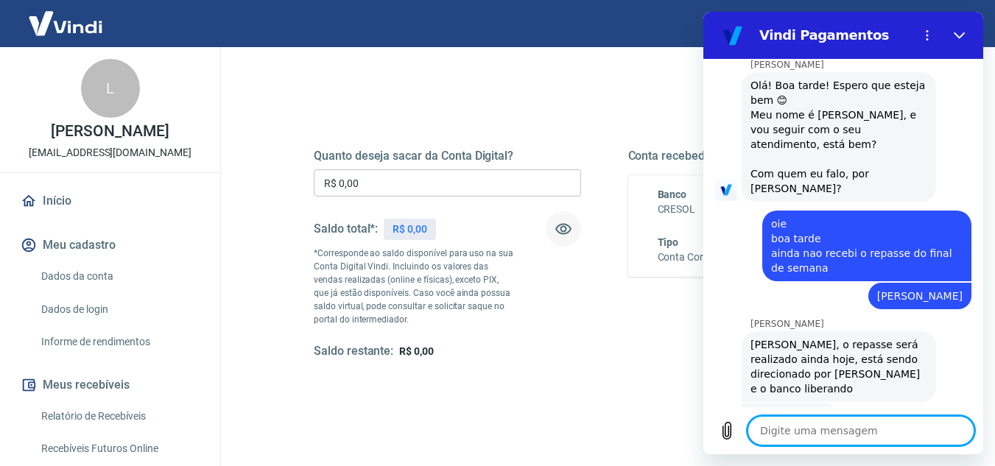
type textarea "x"
type textarea "o"
type textarea "x"
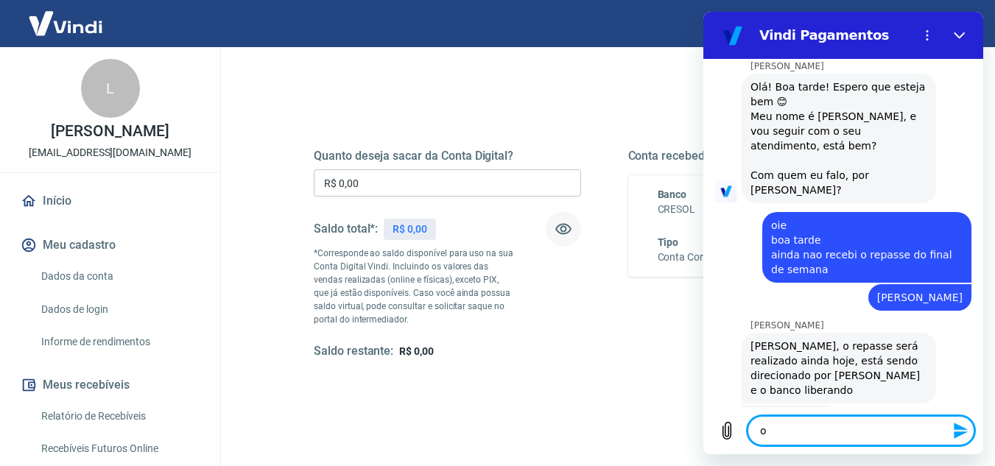
type textarea "ob"
type textarea "x"
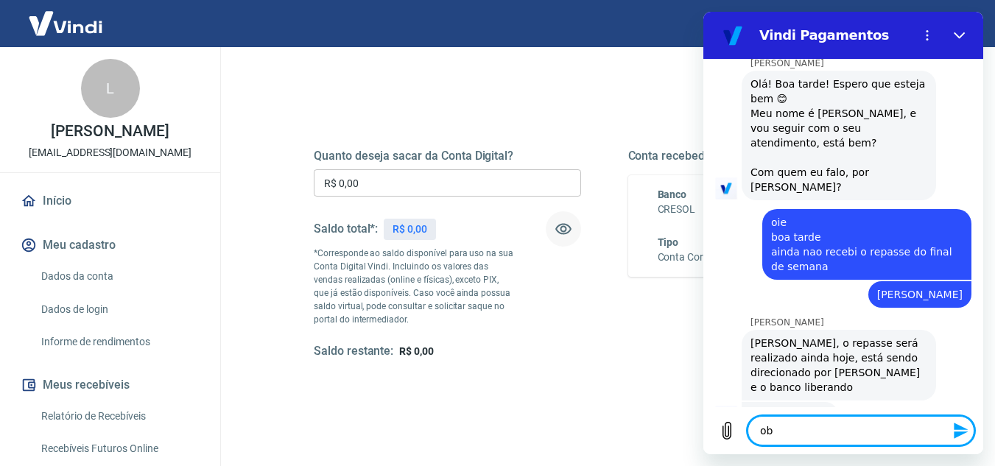
type textarea "obr"
type textarea "x"
type textarea "obri"
type textarea "x"
type textarea "obria"
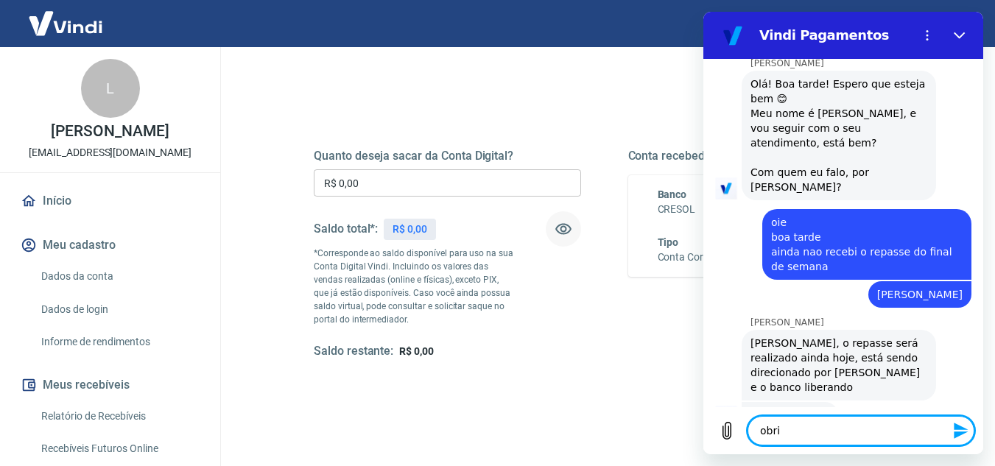
type textarea "x"
type textarea "obriad"
type textarea "x"
type textarea "obriado"
type textarea "x"
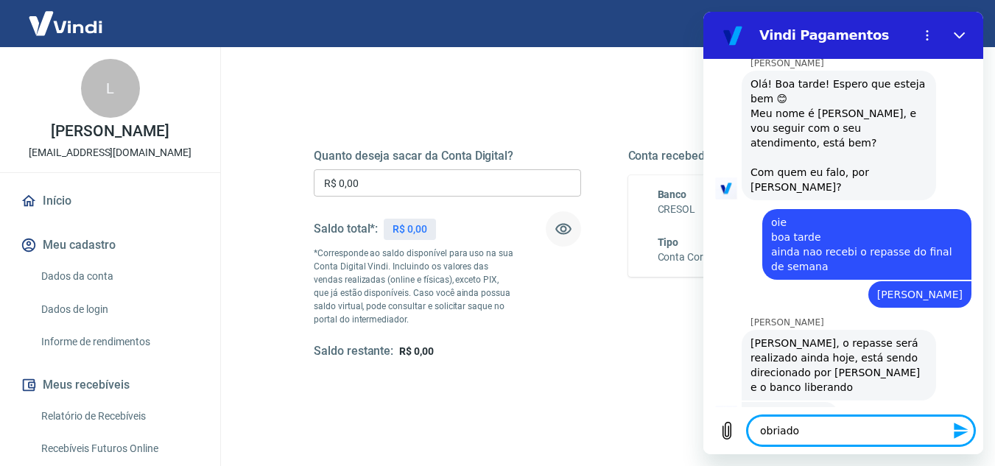
type textarea "obriado"
type textarea "x"
type textarea "obrigado"
type textarea "x"
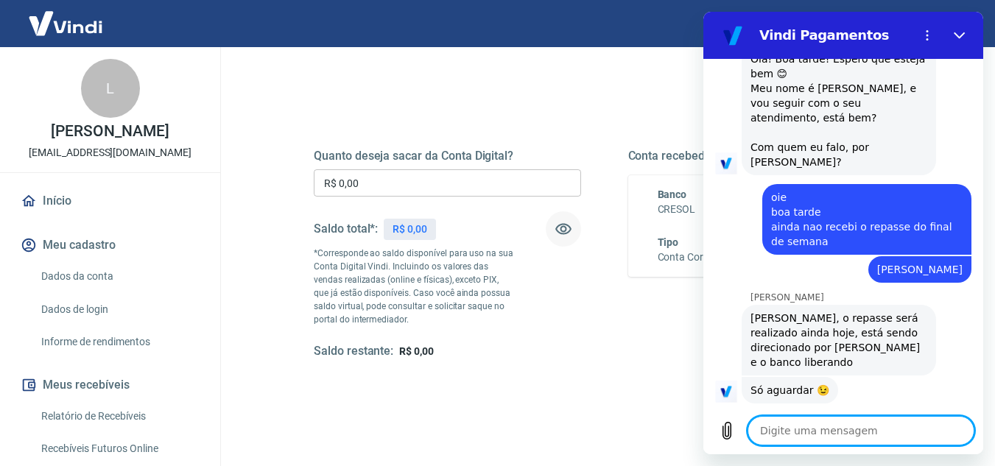
scroll to position [607, 0]
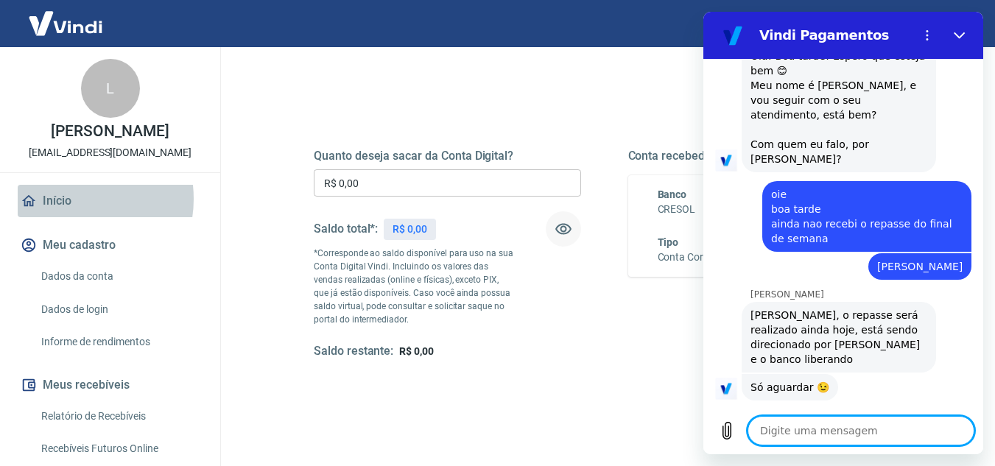
click at [66, 200] on link "Início" at bounding box center [110, 201] width 185 height 32
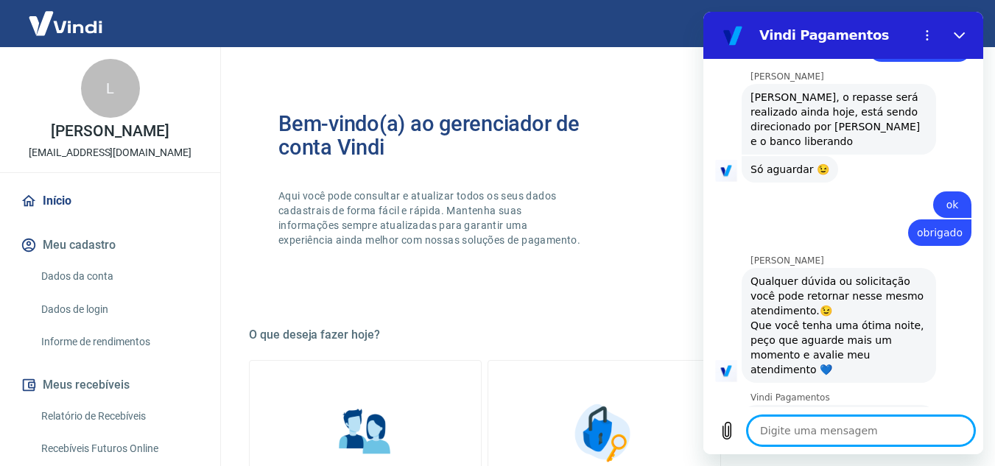
scroll to position [827, 0]
type textarea "x"
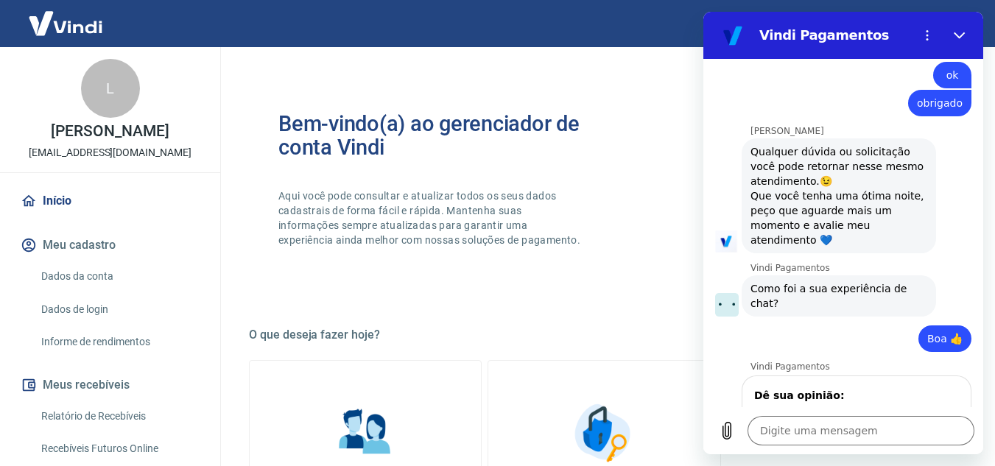
scroll to position [953, 0]
click at [838, 410] on input "Dê sua opinião:" at bounding box center [856, 425] width 205 height 31
type input "atendimento rapido e direto"
click at [926, 459] on span "Enviar" at bounding box center [930, 468] width 32 height 18
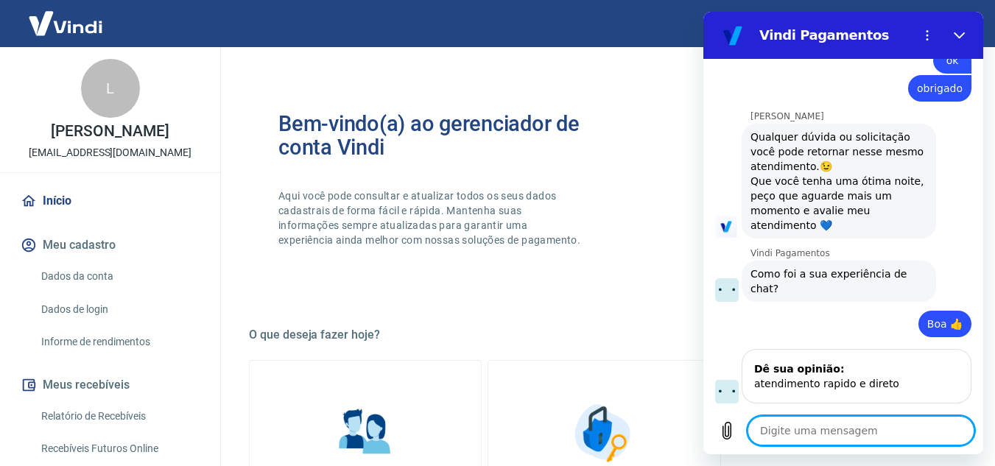
scroll to position [972, 0]
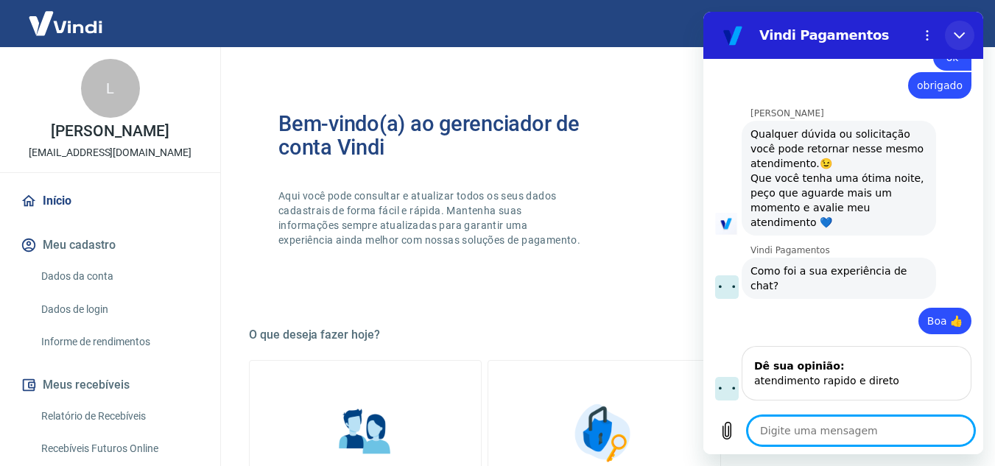
click at [962, 34] on icon "Fechar" at bounding box center [960, 35] width 12 height 12
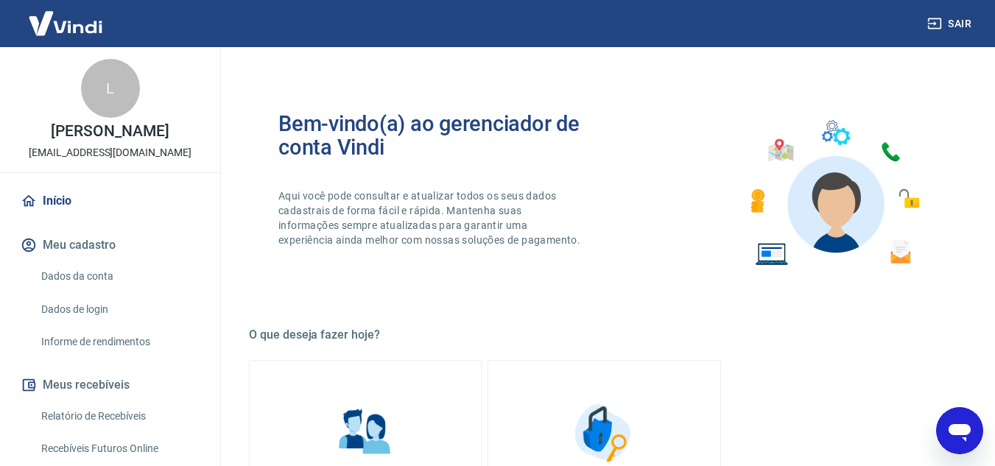
type textarea "x"
